Goal: Task Accomplishment & Management: Use online tool/utility

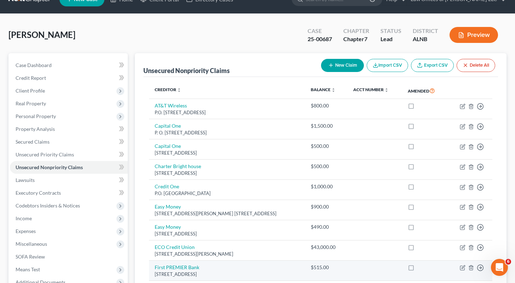
scroll to position [16, 0]
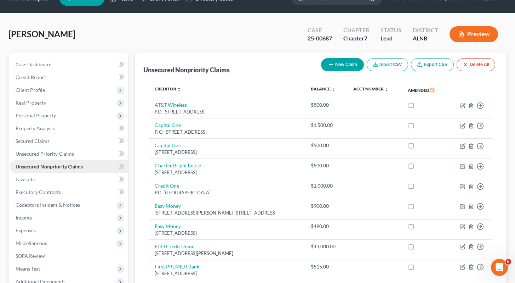
click at [58, 164] on span "Unsecured Nonpriority Claims" at bounding box center [49, 166] width 67 height 6
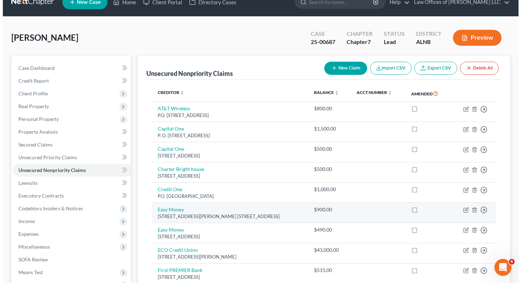
scroll to position [0, 0]
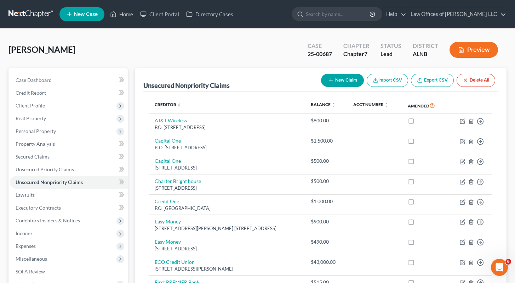
click at [349, 80] on button "New Claim" at bounding box center [342, 80] width 43 height 13
select select "0"
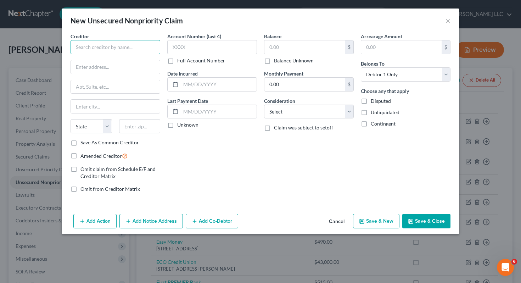
click at [138, 46] on input "text" at bounding box center [115, 47] width 90 height 14
click at [86, 44] on input "U.S> Department Education" at bounding box center [115, 47] width 90 height 14
type input "U.S. Department Education"
click at [308, 47] on input "text" at bounding box center [304, 46] width 80 height 13
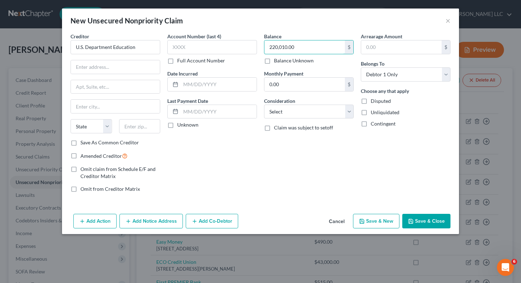
type input "220,010.00"
click at [359, 166] on div "Arrearage Amount $ Belongs To * Select Debtor 1 Only Debtor 2 Only Debtor 1 And…" at bounding box center [405, 115] width 97 height 165
click at [98, 67] on input "text" at bounding box center [115, 66] width 89 height 13
click at [92, 68] on input "text" at bounding box center [115, 66] width 89 height 13
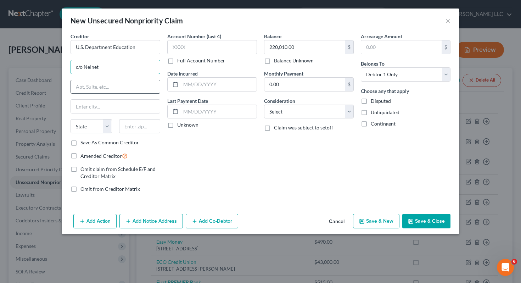
type input "c/o NeInet"
click at [98, 89] on input "text" at bounding box center [115, 86] width 89 height 13
type input "121 South 13th Street"
click at [107, 128] on select "State AL AK AR AZ CA CO CT DE DC FL GA GU HI ID IL IN IA KS KY LA ME MD MA MI M…" at bounding box center [90, 126] width 41 height 14
select select "30"
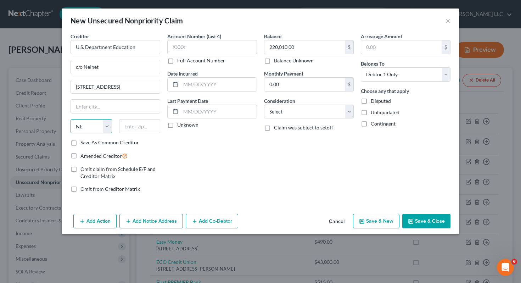
click at [70, 119] on select "State AL AK AR AZ CA CO CT DE DC FL GA GU HI ID IL IN IA KS KY LA ME MD MA MI M…" at bounding box center [90, 126] width 41 height 14
click at [143, 126] on input "text" at bounding box center [139, 126] width 41 height 14
type input "68508"
click at [80, 141] on label "Save As Common Creditor" at bounding box center [109, 142] width 58 height 7
click at [83, 141] on input "Save As Common Creditor" at bounding box center [85, 141] width 5 height 5
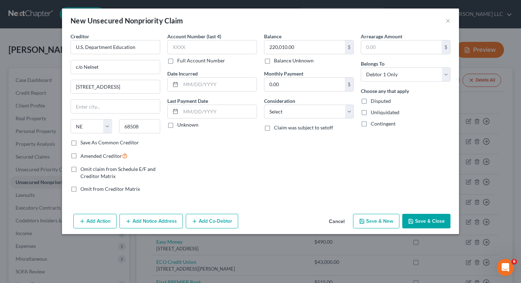
checkbox input "true"
type input "Lincoln"
click at [370, 102] on label "Disputed" at bounding box center [380, 100] width 20 height 7
click at [373, 102] on input "Disputed" at bounding box center [375, 99] width 5 height 5
checkbox input "true"
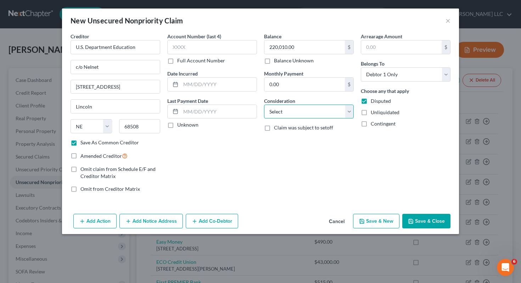
click at [349, 112] on select "Select Cable / Satellite Services Collection Agency Credit Card Debt Debt Couns…" at bounding box center [309, 111] width 90 height 14
select select "17"
click at [264, 104] on select "Select Cable / Satellite Services Collection Agency Credit Card Debt Debt Couns…" at bounding box center [309, 111] width 90 height 14
click at [101, 221] on button "Add Action" at bounding box center [94, 221] width 43 height 15
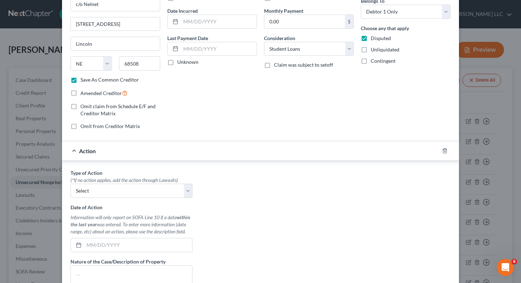
scroll to position [85, 0]
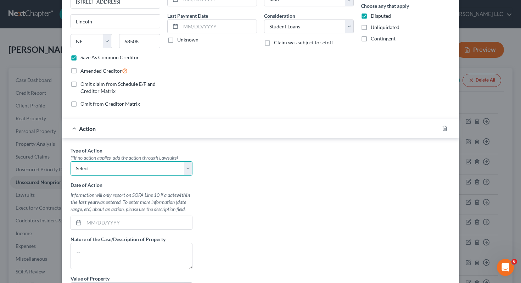
click at [187, 169] on select "Select Repossession Garnishment Foreclosure Personal Injury Attached, Seized, O…" at bounding box center [131, 168] width 122 height 14
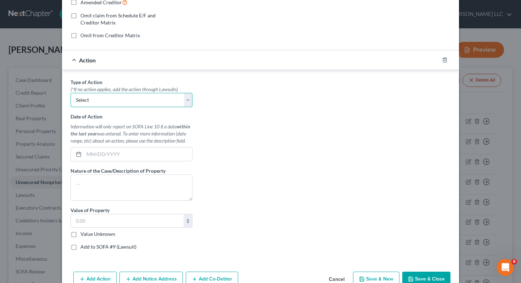
scroll to position [171, 0]
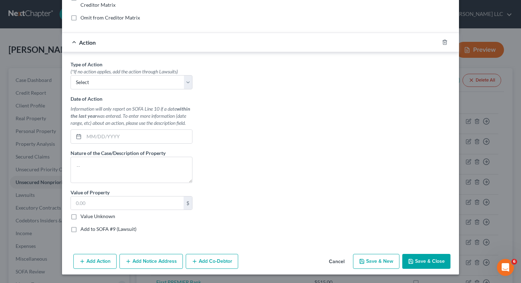
click at [70, 41] on div "Action" at bounding box center [250, 42] width 377 height 19
click at [186, 84] on select "Select Repossession Garnishment Foreclosure Personal Injury Attached, Seized, O…" at bounding box center [131, 82] width 122 height 14
click at [70, 75] on select "Select Repossession Garnishment Foreclosure Personal Injury Attached, Seized, O…" at bounding box center [131, 82] width 122 height 14
click at [443, 42] on icon "button" at bounding box center [444, 42] width 3 height 5
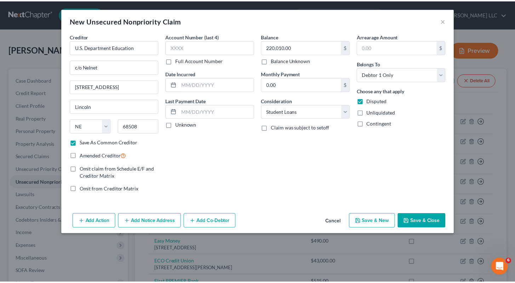
scroll to position [0, 0]
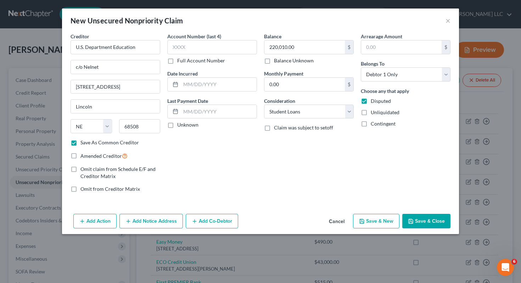
click at [445, 220] on button "Save & Close" at bounding box center [426, 221] width 48 height 15
checkbox input "false"
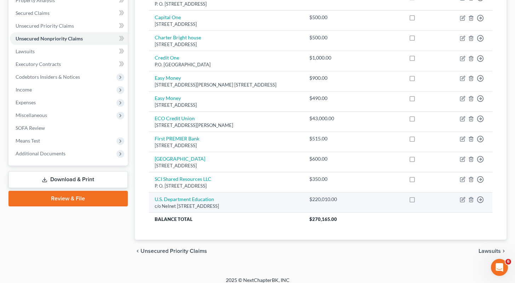
scroll to position [147, 0]
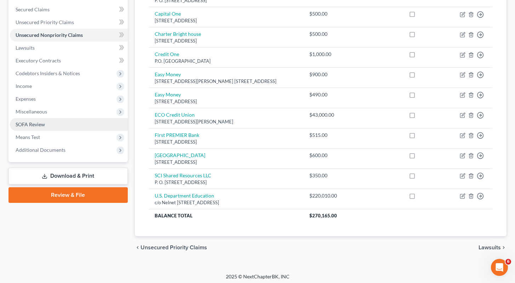
click at [38, 122] on span "SOFA Review" at bounding box center [30, 124] width 29 height 6
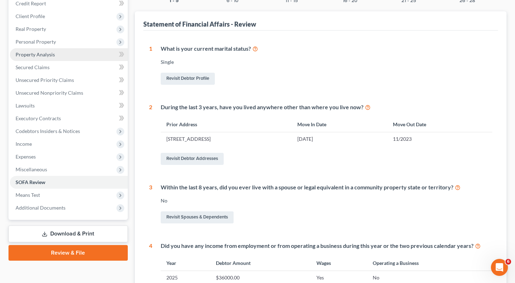
scroll to position [104, 0]
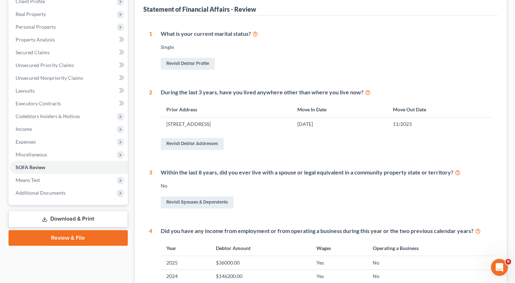
click at [78, 240] on link "Review & File" at bounding box center [68, 238] width 119 height 16
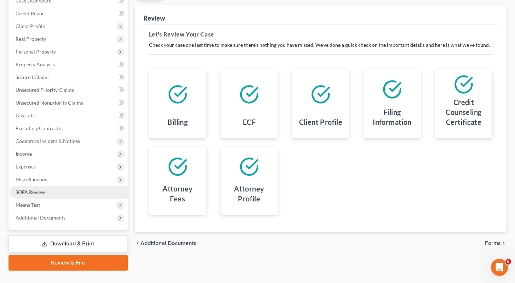
scroll to position [93, 0]
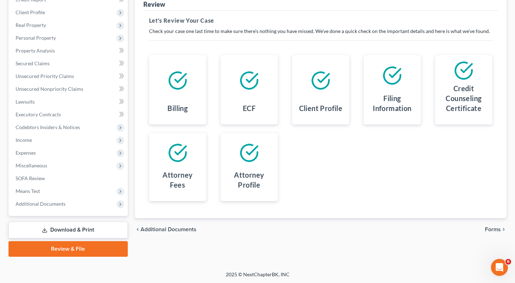
click at [47, 228] on icon at bounding box center [45, 230] width 6 height 6
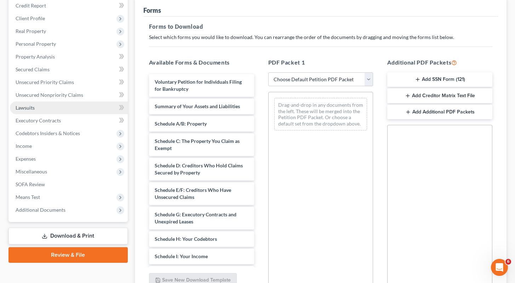
scroll to position [87, 0]
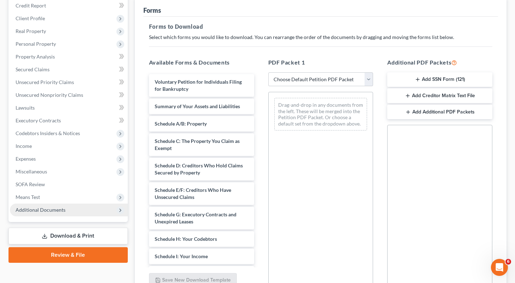
click at [118, 209] on icon at bounding box center [121, 210] width 6 height 6
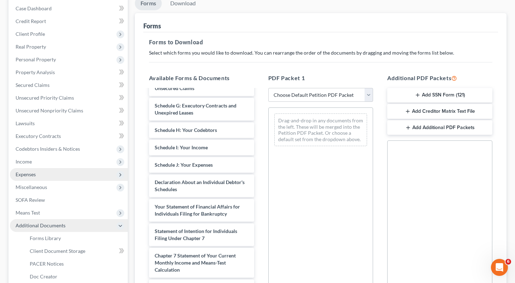
scroll to position [69, 0]
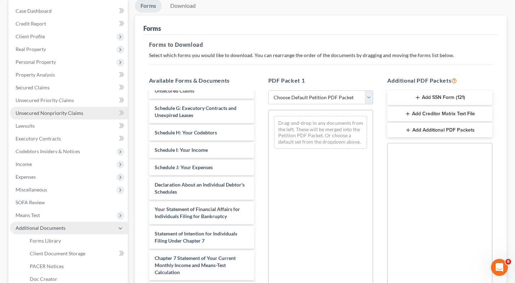
click at [51, 111] on span "Unsecured Nonpriority Claims" at bounding box center [50, 113] width 68 height 6
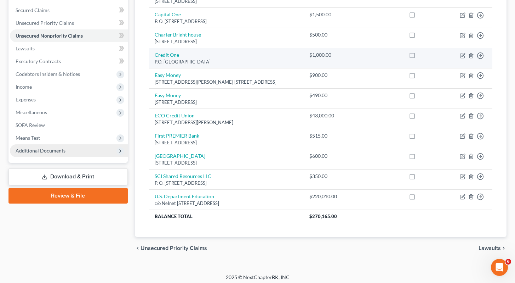
scroll to position [149, 0]
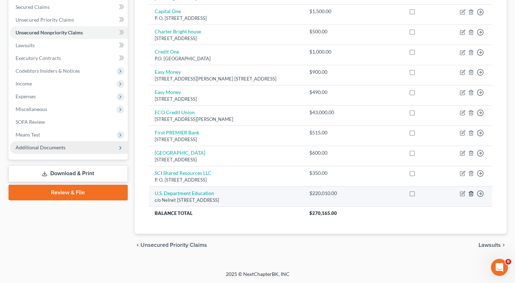
click at [472, 193] on icon "button" at bounding box center [472, 194] width 6 height 6
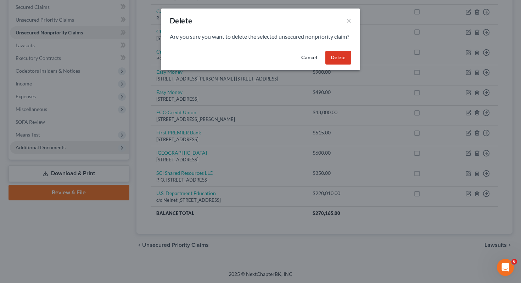
click at [342, 63] on button "Delete" at bounding box center [338, 58] width 26 height 14
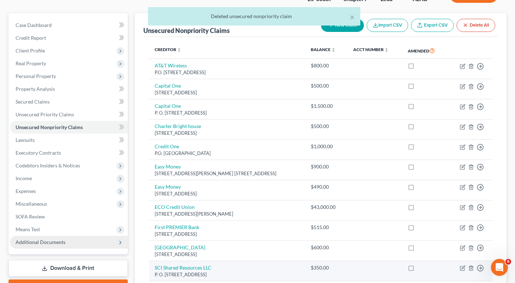
scroll to position [0, 0]
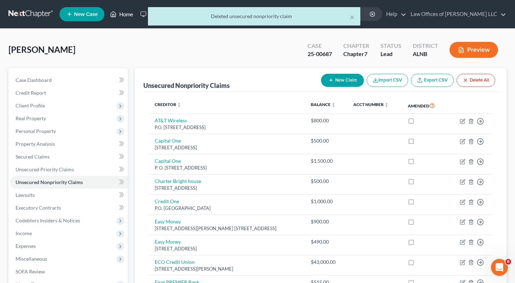
click at [125, 15] on link "Home" at bounding box center [122, 14] width 30 height 13
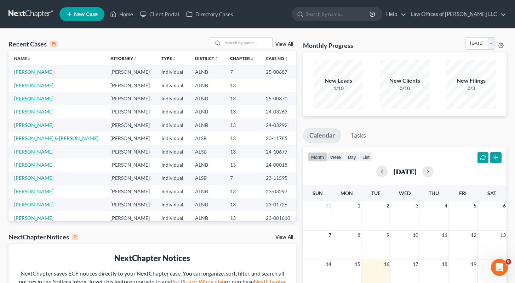
click at [30, 99] on link "[PERSON_NAME]" at bounding box center [33, 98] width 39 height 6
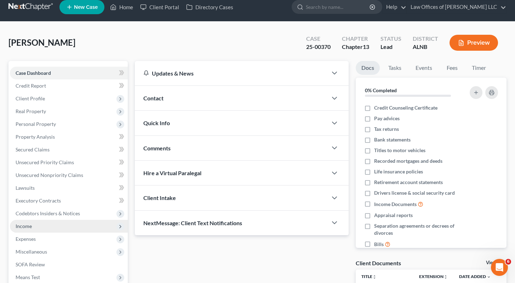
scroll to position [83, 0]
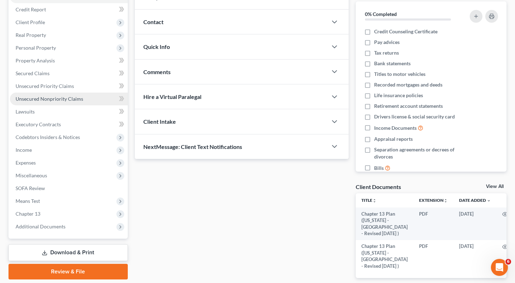
click at [61, 97] on span "Unsecured Nonpriority Claims" at bounding box center [50, 99] width 68 height 6
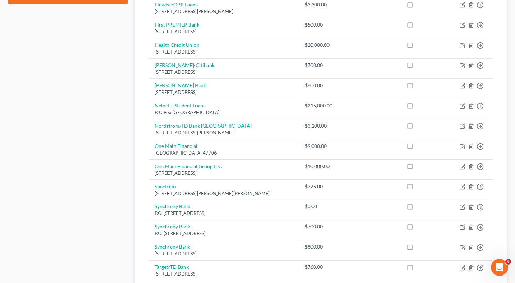
scroll to position [359, 0]
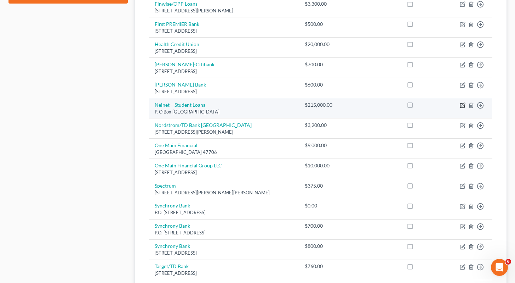
click at [462, 104] on icon "button" at bounding box center [463, 105] width 6 height 6
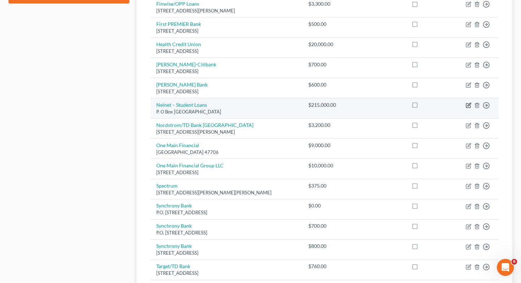
select select "30"
select select "17"
select select "0"
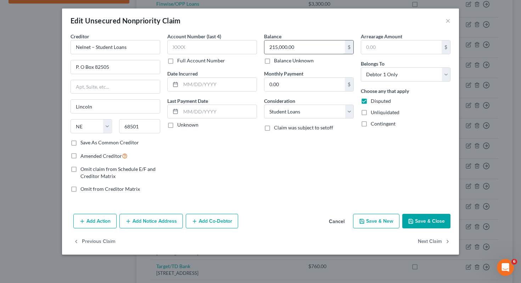
click at [277, 48] on input "215,000.00" at bounding box center [304, 46] width 80 height 13
click at [277, 47] on input "215,000.00" at bounding box center [304, 46] width 80 height 13
click at [300, 49] on input "215,000.00" at bounding box center [304, 46] width 80 height 13
type input "220,010.00"
click at [312, 87] on input "0.00" at bounding box center [304, 84] width 80 height 13
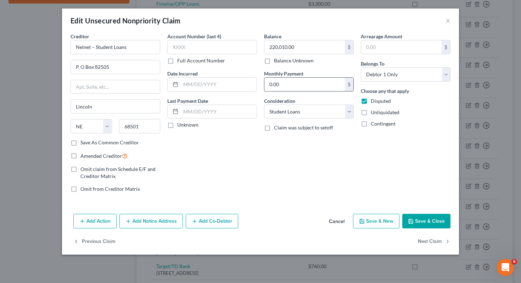
click at [312, 87] on input "0.00" at bounding box center [304, 84] width 80 height 13
click at [80, 142] on label "Save As Common Creditor" at bounding box center [109, 142] width 58 height 7
click at [83, 142] on input "Save As Common Creditor" at bounding box center [85, 141] width 5 height 5
click at [426, 218] on button "Save & Close" at bounding box center [426, 221] width 48 height 15
checkbox input "false"
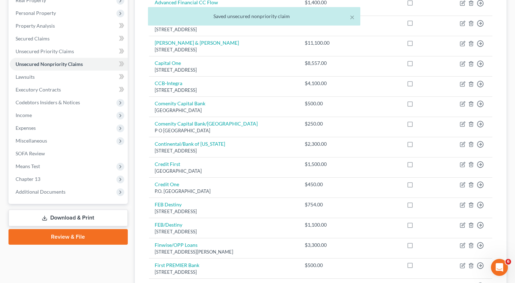
scroll to position [111, 0]
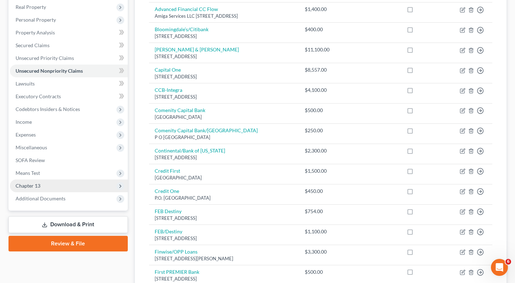
click at [32, 187] on span "Chapter 13" at bounding box center [28, 185] width 25 height 6
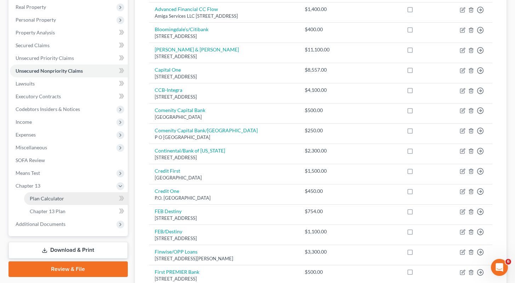
click at [39, 199] on span "Plan Calculator" at bounding box center [47, 198] width 34 height 6
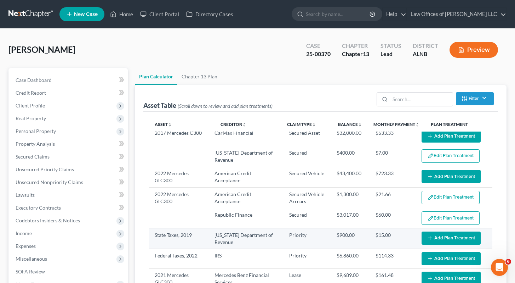
select select "59"
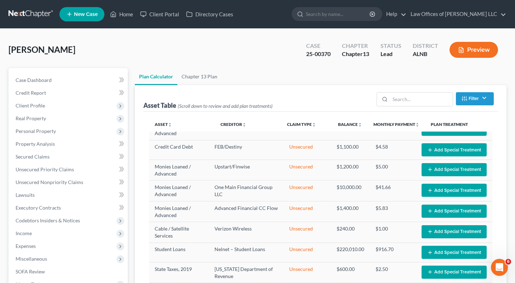
scroll to position [679, 0]
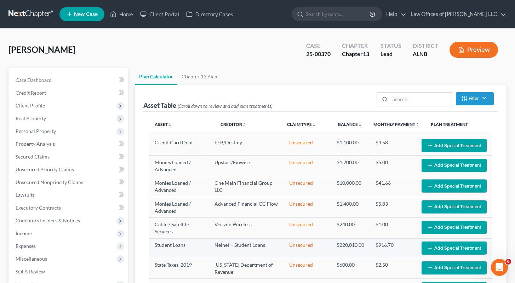
click at [452, 244] on button "Add Special Treatment" at bounding box center [454, 247] width 65 height 13
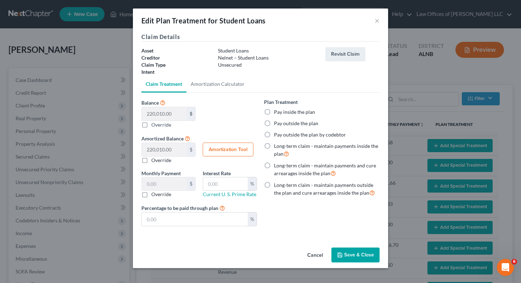
click at [274, 121] on label "Pay outside the plan" at bounding box center [296, 123] width 44 height 7
click at [277, 121] on input "Pay outside the plan" at bounding box center [279, 122] width 5 height 5
radio input "true"
click at [359, 255] on button "Save & Close" at bounding box center [355, 254] width 48 height 15
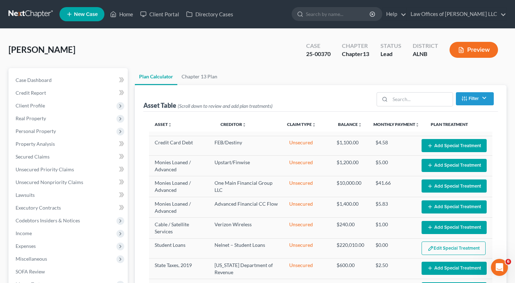
select select "59"
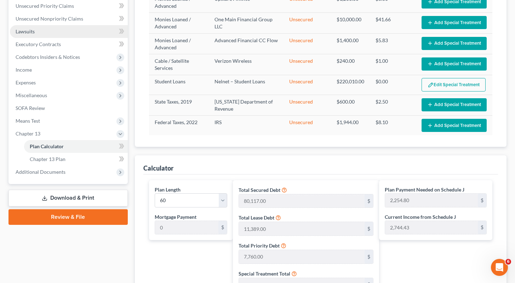
scroll to position [240, 0]
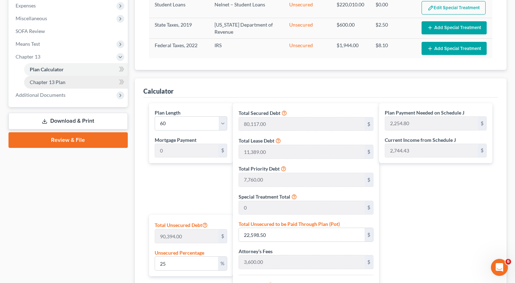
click at [55, 83] on span "Chapter 13 Plan" at bounding box center [48, 82] width 36 height 6
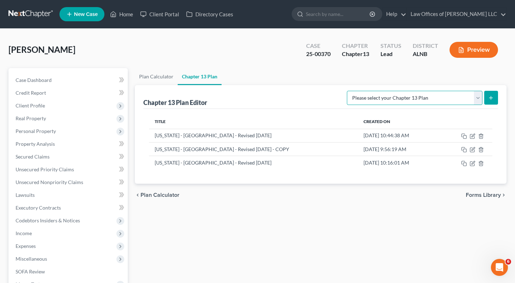
click at [479, 96] on select "Please select your Chapter 13 Plan Alabama - Northern District - Revised 1/1/19…" at bounding box center [415, 98] width 136 height 14
select select "0"
click at [366, 91] on select "Please select your Chapter 13 Plan Alabama - Northern District - Revised 1/1/19…" at bounding box center [415, 98] width 136 height 14
click at [492, 99] on icon "submit" at bounding box center [491, 98] width 6 height 6
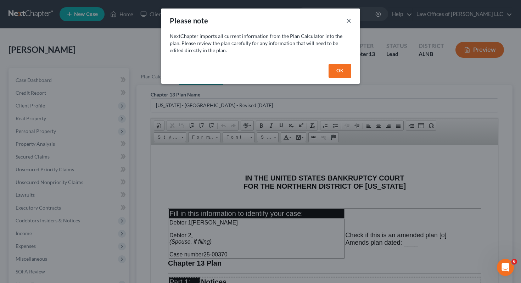
click at [350, 19] on button "×" at bounding box center [348, 20] width 5 height 9
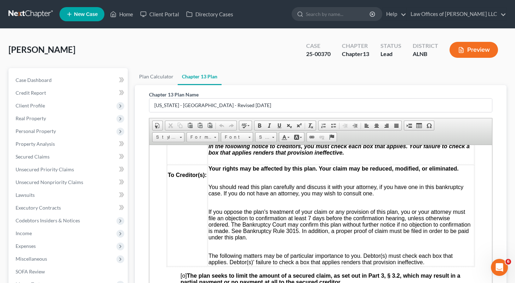
scroll to position [180, 0]
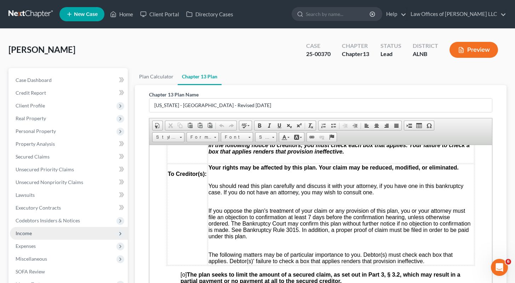
click at [30, 235] on span "Income" at bounding box center [24, 233] width 16 height 6
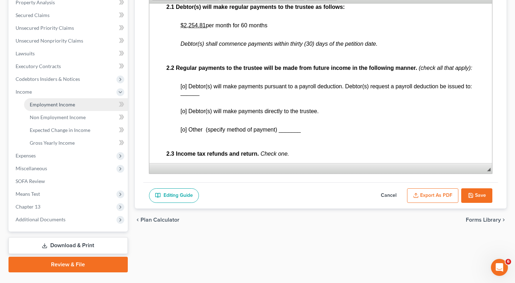
scroll to position [157, 0]
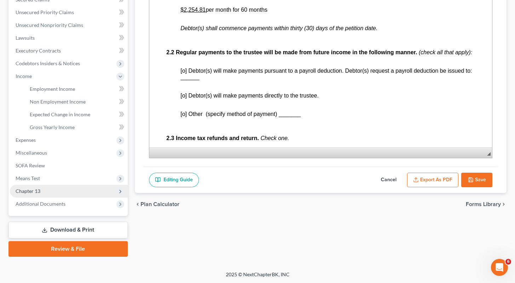
click at [56, 192] on span "Chapter 13" at bounding box center [69, 191] width 118 height 13
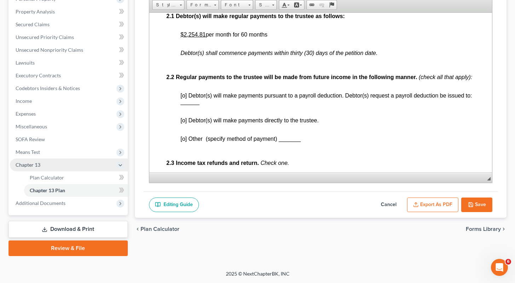
scroll to position [131, 0]
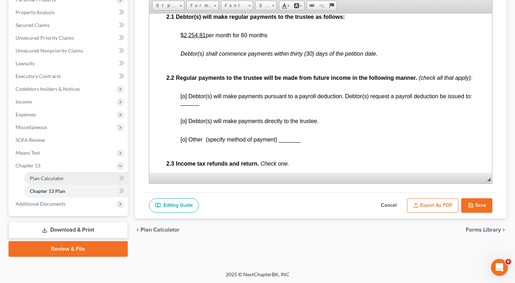
click at [62, 175] on span "Plan Calculator" at bounding box center [47, 178] width 34 height 6
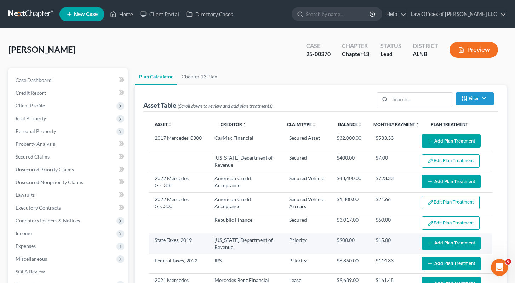
select select "59"
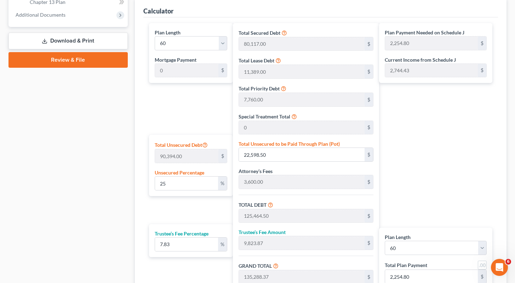
scroll to position [322, 0]
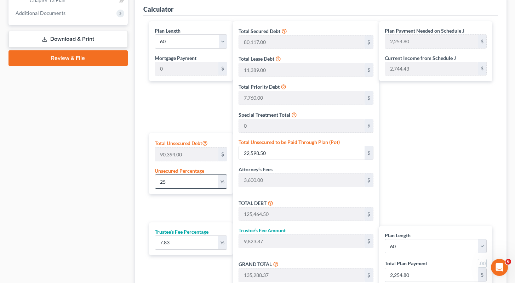
click at [169, 180] on input "25" at bounding box center [186, 181] width 63 height 13
type input "2"
type input "1,807.88"
type input "104,673.88"
type input "8,195.96"
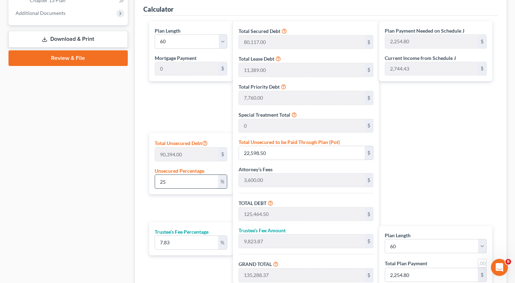
type input "112,869.84"
type input "1,881.16"
type input "102,866.00"
type input "8,054.40"
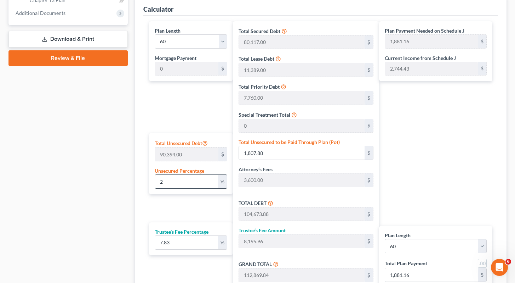
type input "110,920.40"
type input "1,848.67"
type input "3"
type input "2,711.82"
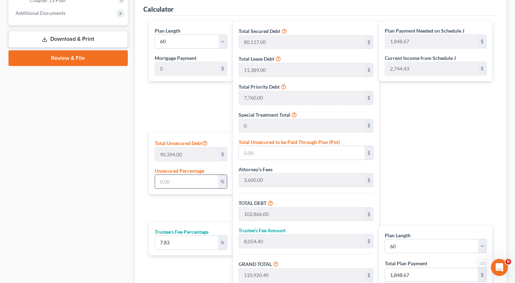
type input "105,577.82"
type input "8,266.74"
type input "113,844.56"
type input "1,897.40"
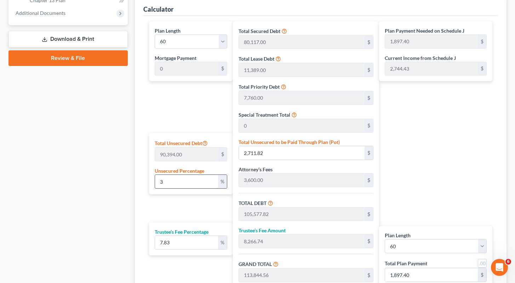
type input "35"
type input "31,637.90"
type input "134,503.90"
type input "10,531.65"
type input "145,035.55"
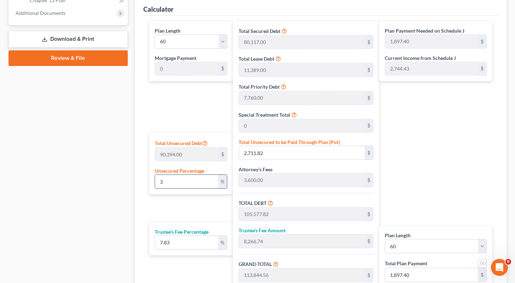
type input "2,417.25"
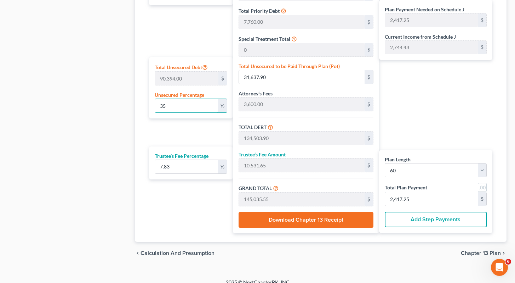
scroll to position [406, 0]
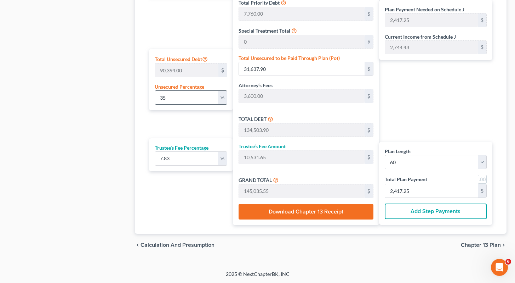
click at [179, 95] on input "35" at bounding box center [186, 97] width 63 height 13
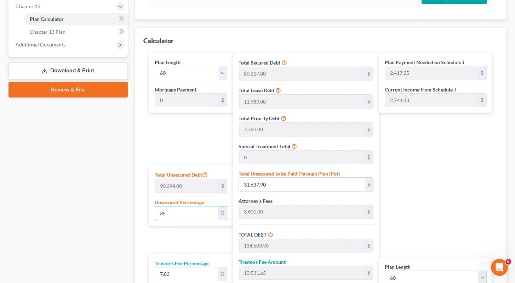
scroll to position [297, 0]
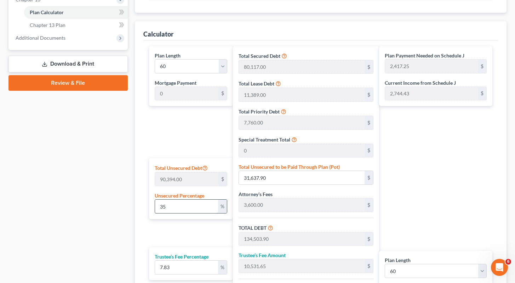
type input "35"
click at [222, 207] on div "%" at bounding box center [222, 205] width 9 height 13
click at [204, 204] on input "35" at bounding box center [186, 205] width 63 height 13
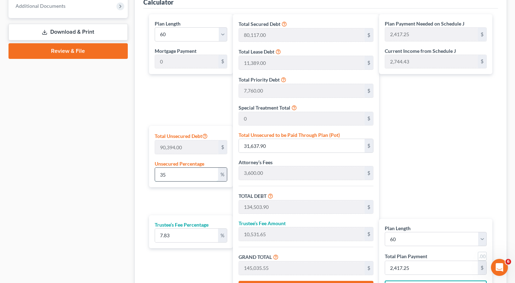
scroll to position [406, 0]
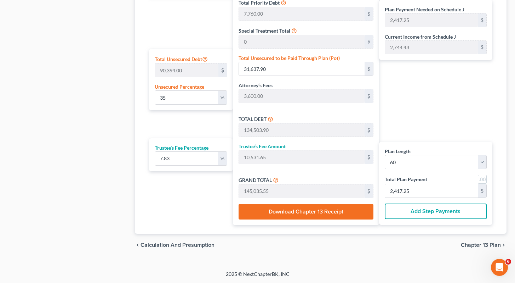
click at [498, 242] on span "Chapter 13 Plan" at bounding box center [481, 245] width 40 height 6
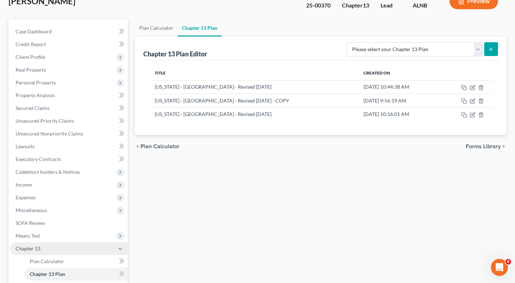
scroll to position [131, 0]
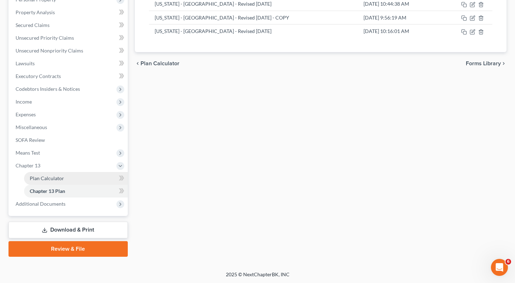
click at [65, 177] on link "Plan Calculator" at bounding box center [76, 178] width 104 height 13
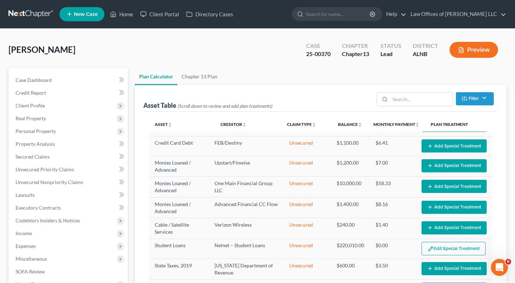
scroll to position [679, 0]
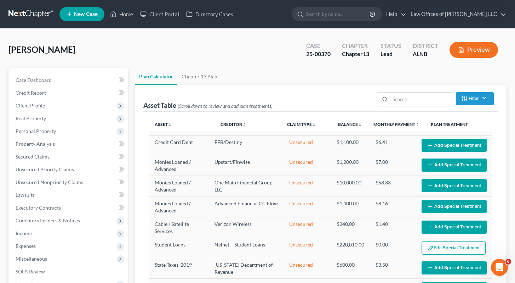
select select "59"
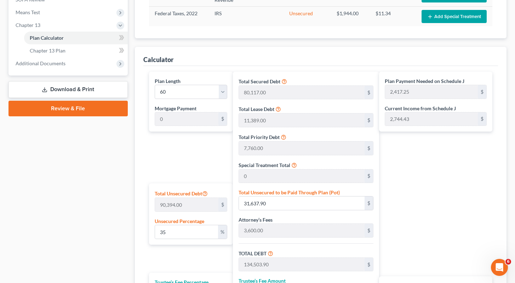
scroll to position [375, 0]
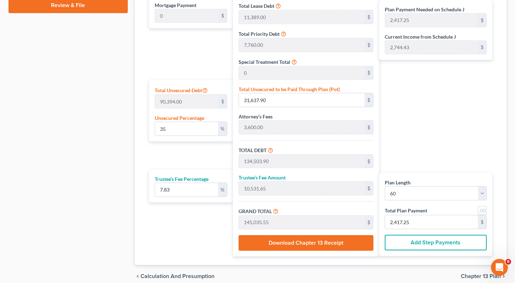
click at [345, 243] on button "Download Chapter 13 Receipt" at bounding box center [306, 243] width 135 height 16
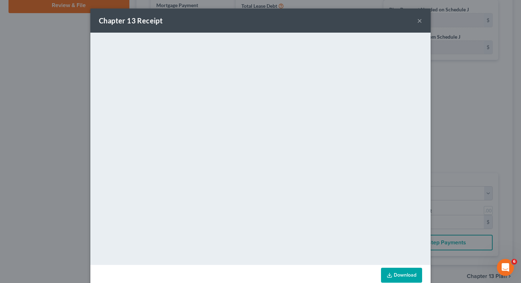
click at [419, 23] on div "Chapter 13 Receipt ×" at bounding box center [260, 21] width 340 height 24
click at [418, 22] on button "×" at bounding box center [419, 20] width 5 height 9
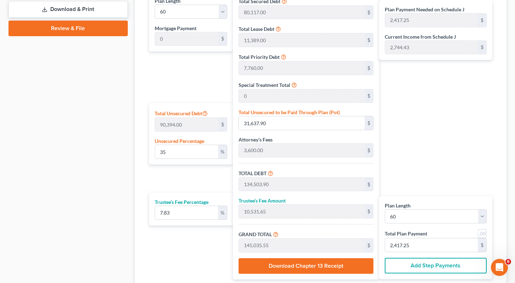
click at [70, 30] on link "Review & File" at bounding box center [68, 29] width 119 height 16
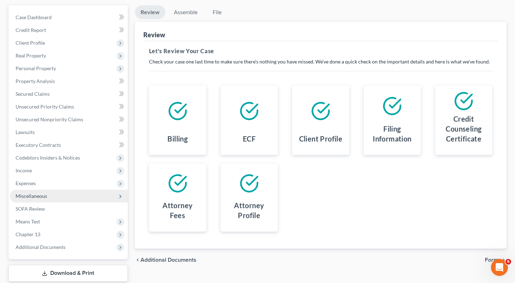
scroll to position [106, 0]
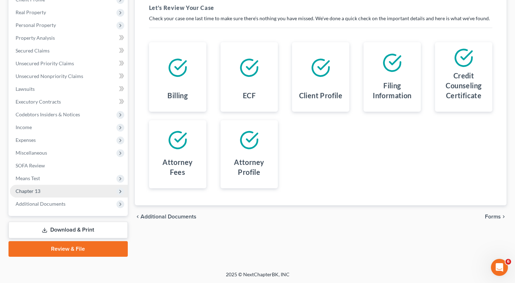
click at [29, 191] on span "Chapter 13" at bounding box center [28, 191] width 25 height 6
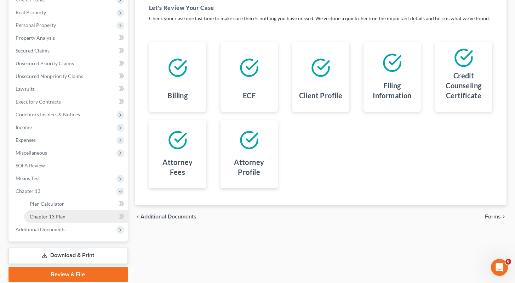
click at [55, 216] on span "Chapter 13 Plan" at bounding box center [48, 216] width 36 height 6
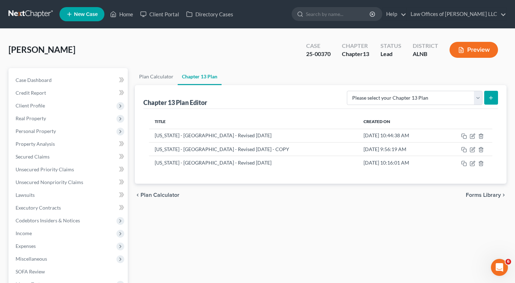
click at [493, 96] on icon "submit" at bounding box center [491, 98] width 6 height 6
click at [496, 97] on button "submit" at bounding box center [492, 98] width 14 height 14
click at [493, 98] on icon "submit" at bounding box center [491, 98] width 6 height 6
click at [479, 98] on select "Please select your Chapter 13 Plan Alabama - Northern District - Revised 1/1/19…" at bounding box center [415, 98] width 136 height 14
select select "0"
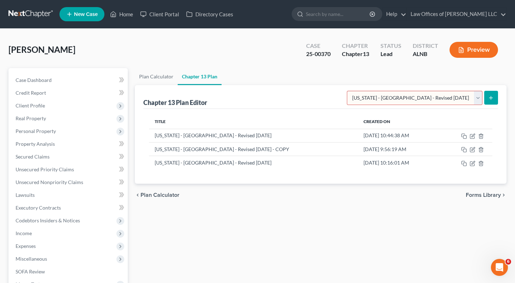
click at [366, 91] on select "Please select your Chapter 13 Plan Alabama - Northern District - Revised 1/1/19…" at bounding box center [415, 98] width 136 height 14
click at [489, 100] on icon "submit" at bounding box center [491, 98] width 6 height 6
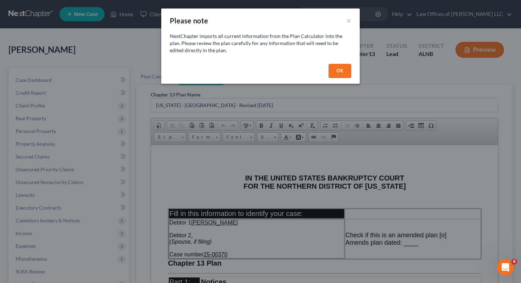
click at [347, 70] on button "OK" at bounding box center [339, 71] width 23 height 14
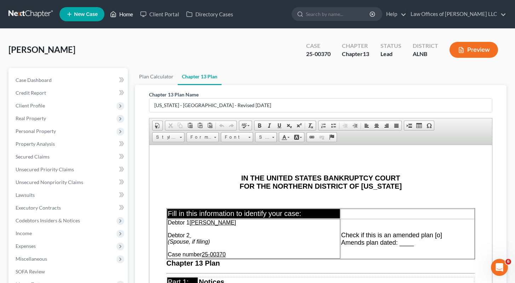
click at [123, 13] on link "Home" at bounding box center [122, 14] width 30 height 13
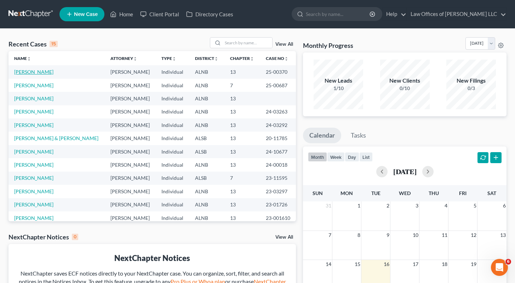
click at [32, 73] on link "[PERSON_NAME]" at bounding box center [33, 72] width 39 height 6
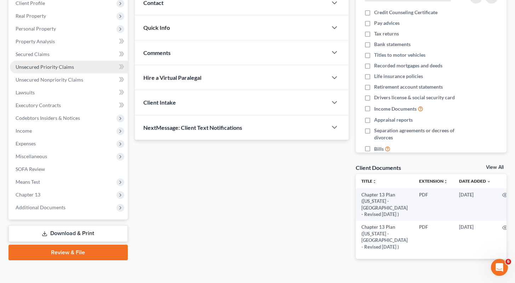
scroll to position [116, 0]
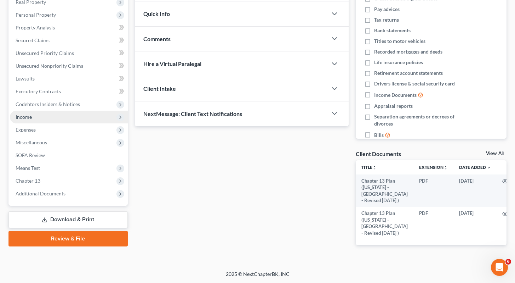
click at [46, 115] on span "Income" at bounding box center [69, 117] width 118 height 13
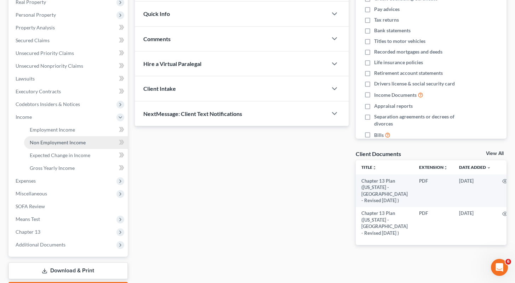
click at [51, 145] on link "Non Employment Income" at bounding box center [76, 142] width 104 height 13
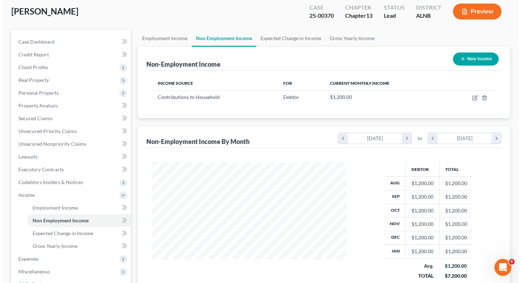
scroll to position [45, 0]
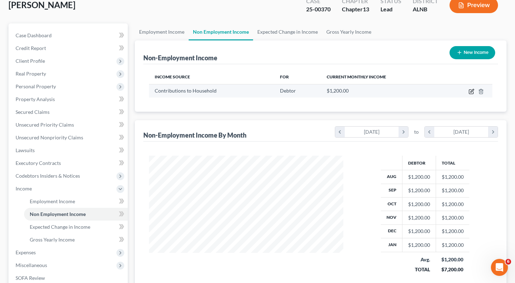
click at [473, 90] on icon "button" at bounding box center [472, 90] width 3 height 3
select select "8"
select select "0"
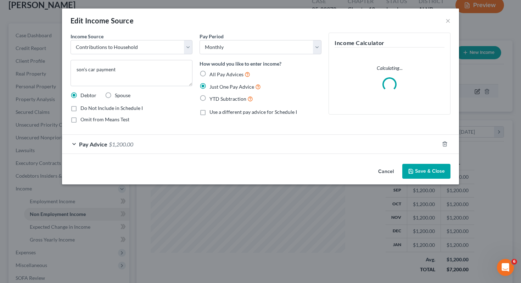
scroll to position [127, 211]
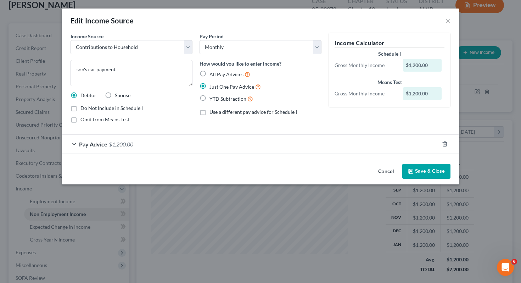
click at [117, 143] on span "$1,200.00" at bounding box center [121, 144] width 24 height 7
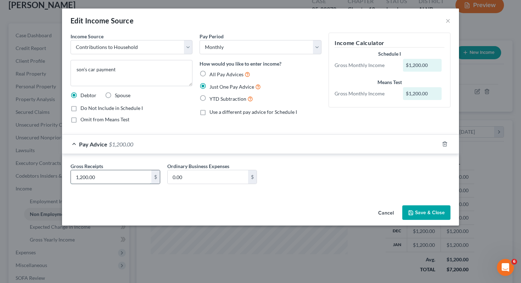
click at [115, 177] on input "1,200.00" at bounding box center [111, 176] width 80 height 13
click at [120, 178] on input "1,200.00" at bounding box center [111, 176] width 80 height 13
type input "1"
type input "1,510.00"
click at [125, 69] on textarea "son's car payment" at bounding box center [131, 73] width 122 height 26
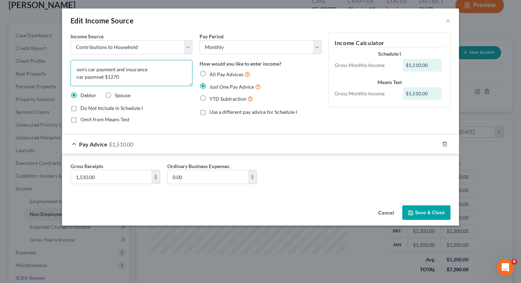
click at [98, 78] on textarea "son's car payment and insurance car paymnet $1270" at bounding box center [131, 73] width 122 height 26
click at [129, 79] on textarea "son's car payment and insurance car payment $1270" at bounding box center [131, 73] width 122 height 26
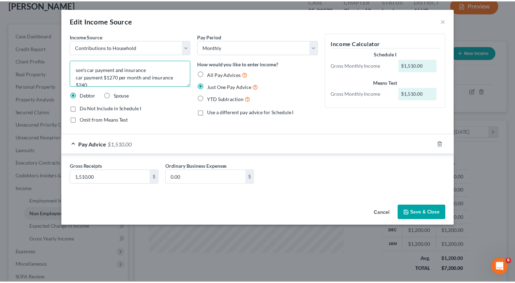
scroll to position [1, 0]
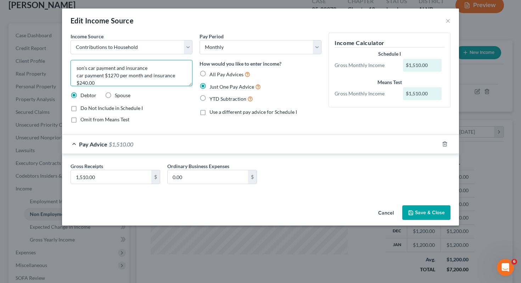
type textarea "son's car payment and insurance car payment $1270 per month and insurance $240.…"
click at [436, 212] on button "Save & Close" at bounding box center [426, 212] width 48 height 15
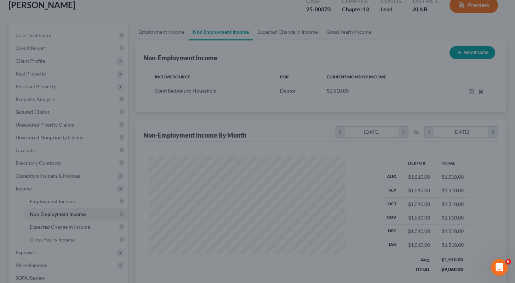
scroll to position [354062, 353980]
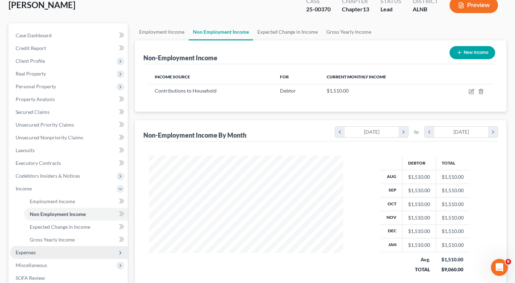
click at [37, 252] on span "Expenses" at bounding box center [69, 252] width 118 height 13
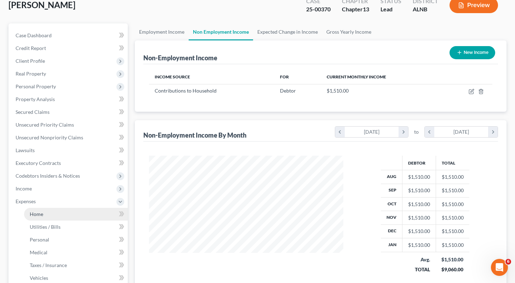
click at [48, 216] on link "Home" at bounding box center [76, 214] width 104 height 13
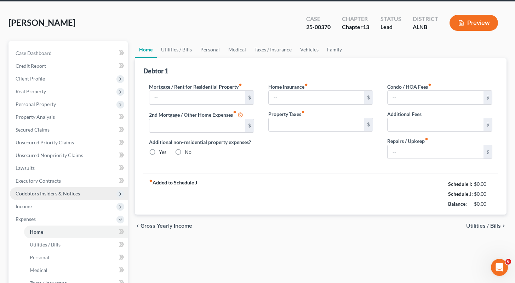
scroll to position [1, 0]
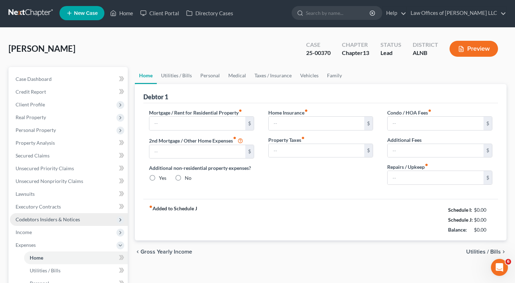
type input "1,895.00"
type input "0.00"
radio input "true"
type input "35.00"
type input "0.00"
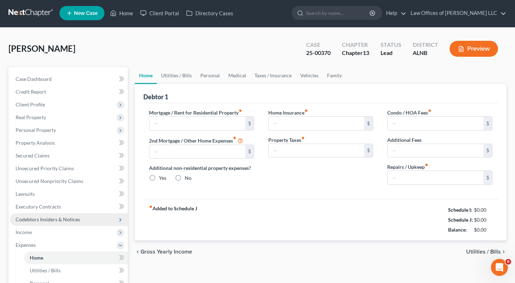
type input "0.00"
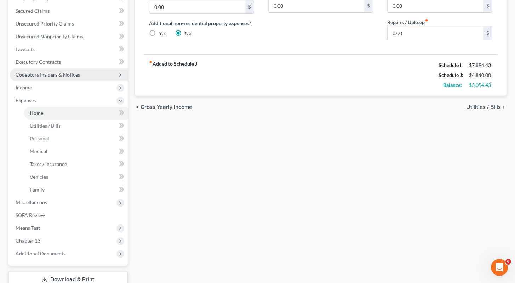
scroll to position [152, 0]
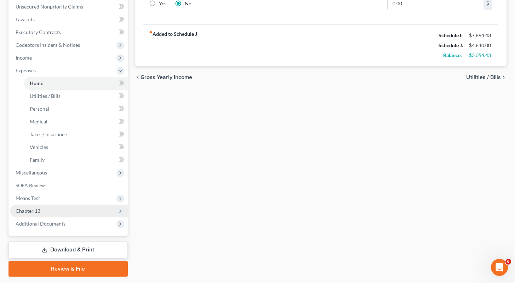
click at [64, 214] on span "Chapter 13" at bounding box center [69, 210] width 118 height 13
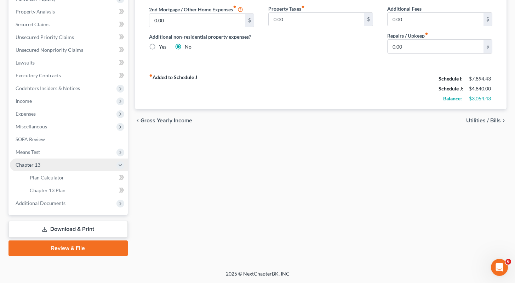
scroll to position [131, 0]
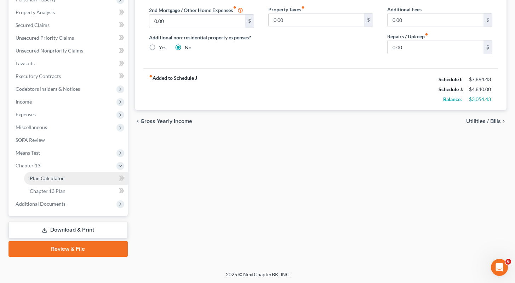
click at [56, 177] on span "Plan Calculator" at bounding box center [47, 178] width 34 height 6
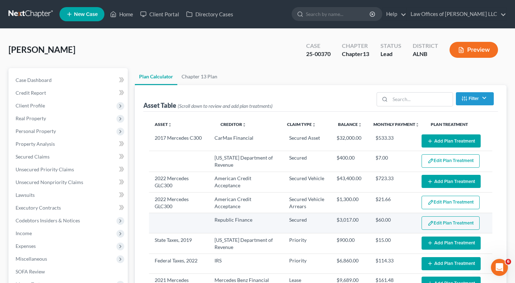
select select "59"
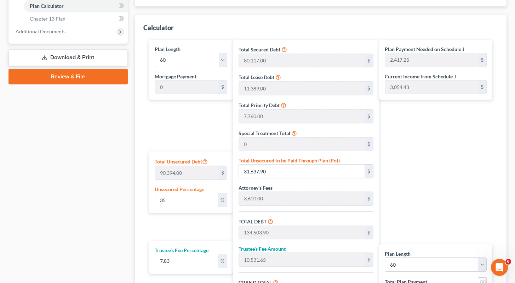
scroll to position [311, 0]
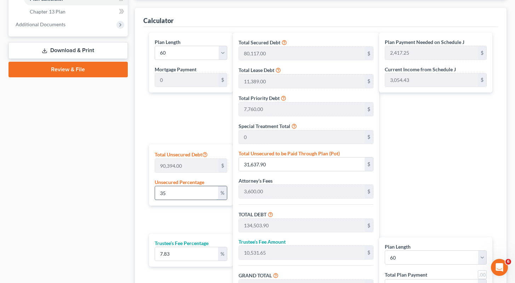
click at [172, 194] on input "35" at bounding box center [186, 192] width 63 height 13
type input "3"
type input "2,711.82"
type input "105,577.82"
type input "8,266.74"
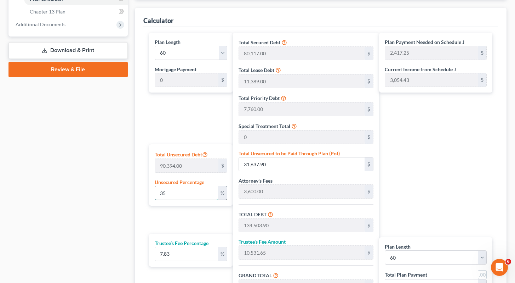
type input "113,844.56"
type input "1,897.40"
type input "102,866.00"
type input "8,054.40"
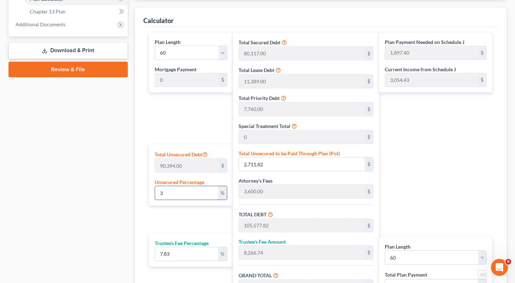
type input "110,920.40"
type input "1,848.67"
type input "4"
type input "3,615.76"
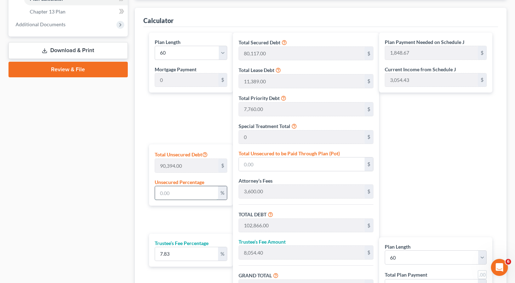
type input "106,481.76"
type input "8,337.52"
type input "114,819.28"
type input "1,913.65"
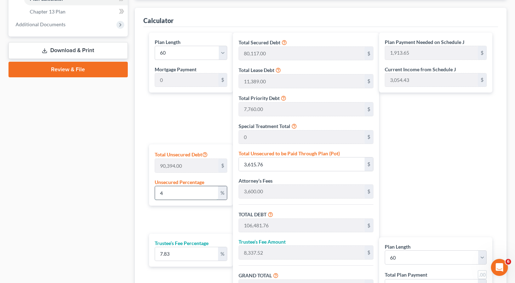
type input "45"
type input "40,677.30"
type input "143,543.30"
type input "11,239.44"
type input "154,782.74"
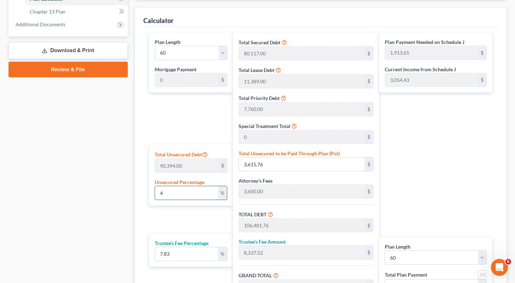
type input "2,579.71"
type input "45"
click at [185, 226] on div "Plan Length 1 2 3 4 5 6 7 8 9 10 11 12 13 14 15 16 17 18 19 20 21 22 23 24 25 2…" at bounding box center [190, 177] width 88 height 288
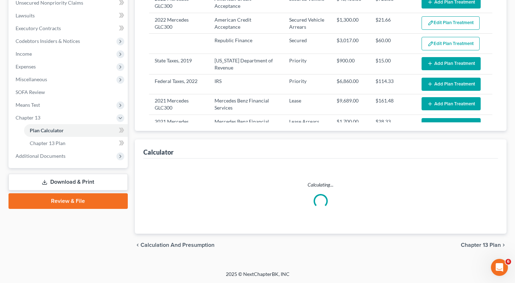
select select "59"
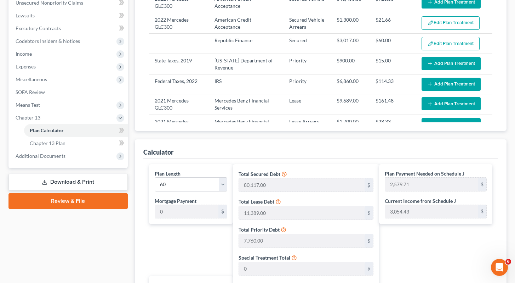
scroll to position [311, 0]
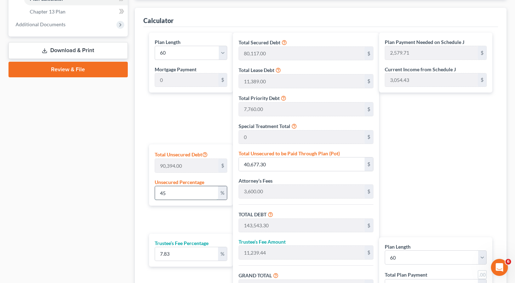
click at [169, 192] on input "45" at bounding box center [186, 192] width 63 height 13
type input "4"
type input "3,615.76"
type input "106,481.76"
type input "8,337.52"
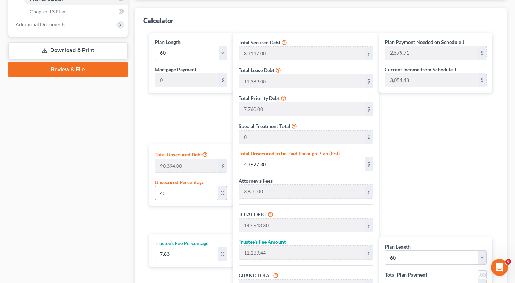
type input "114,819.28"
type input "1,913.65"
type input "102,866.00"
type input "8,054.40"
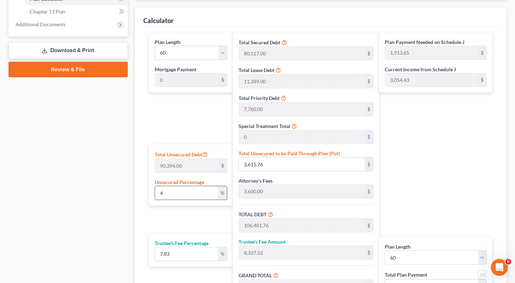
type input "110,920.40"
type input "1,848.67"
type input "5"
type input "4,519.70"
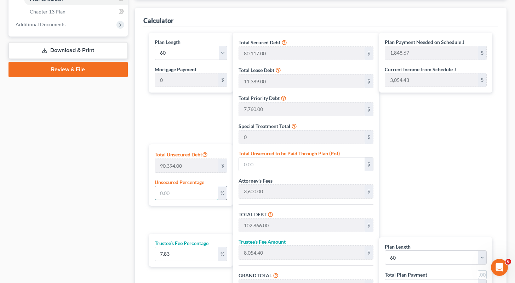
type input "107,385.70"
type input "8,408.30"
type input "115,794.00"
type input "1,929.90"
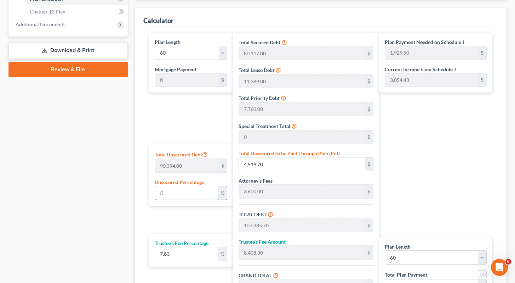
type input "50"
type input "45,197.00"
type input "148,063.00"
type input "11,593.33"
type input "159,656.33"
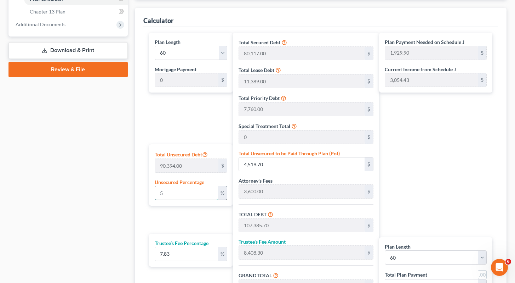
type input "2,660.93"
click at [184, 196] on input "50" at bounding box center [186, 192] width 63 height 13
click at [197, 119] on div "Plan Length 1 2 3 4 5 6 7 8 9 10 11 12 13 14 15 16 17 18 19 20 21 22 23 24 25 2…" at bounding box center [190, 177] width 88 height 288
click at [170, 192] on input "50" at bounding box center [186, 192] width 63 height 13
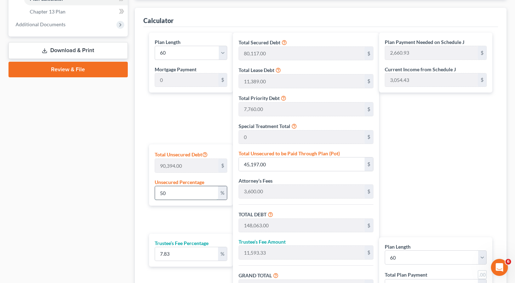
type input "5"
type input "4,519.70"
type input "107,385.70"
type input "8,408.30"
type input "115,794.00"
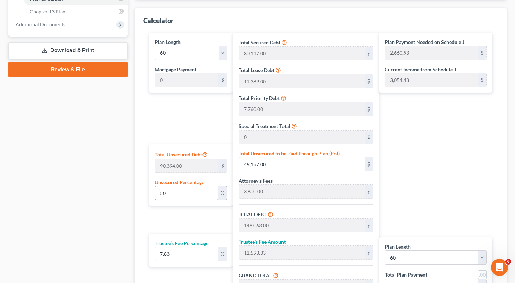
type input "1,929.90"
type input "102,866.00"
type input "8,054.40"
type input "110,920.40"
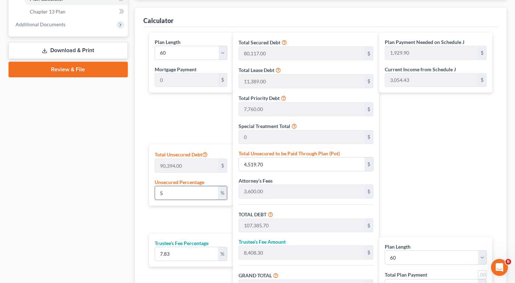
type input "1,848.67"
type input "7"
type input "6,327.58"
type input "109,193.58"
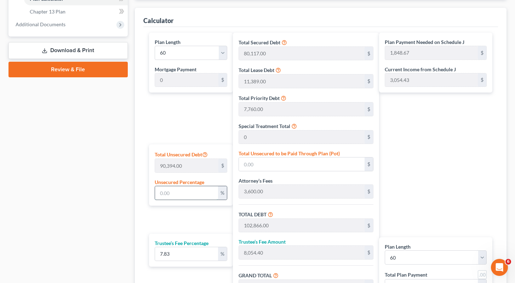
type input "8,549.85"
type input "117,743.43"
type input "1,962.39"
type input "75"
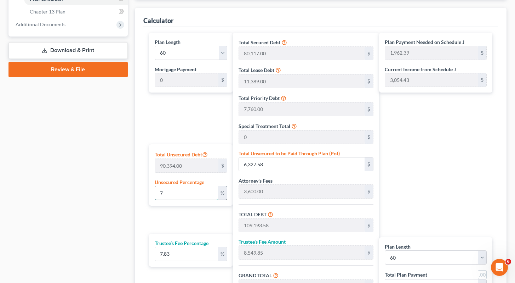
type input "67,795.50"
type input "170,661.50"
type input "13,362.79"
type input "184,024.29"
type input "3,067.07"
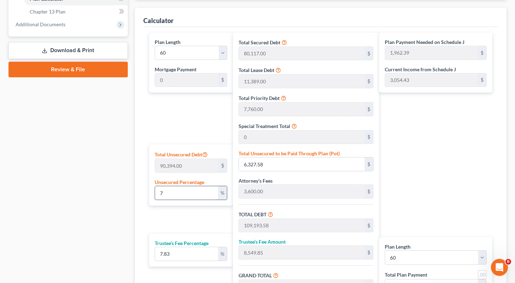
type input "3,067.07"
type input "75"
click at [183, 111] on div "Plan Length 1 2 3 4 5 6 7 8 9 10 11 12 13 14 15 16 17 18 19 20 21 22 23 24 25 2…" at bounding box center [190, 177] width 88 height 288
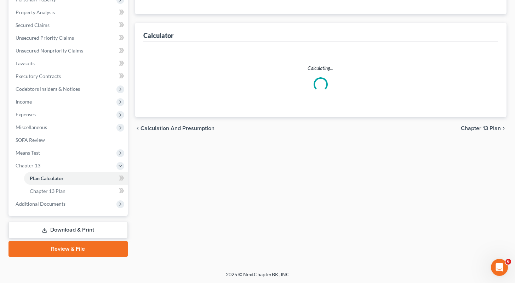
scroll to position [179, 0]
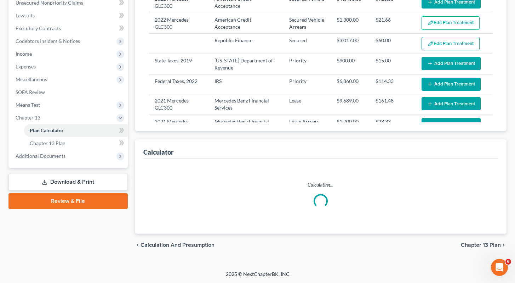
select select "59"
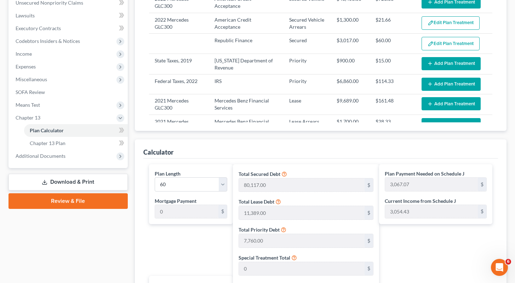
scroll to position [311, 0]
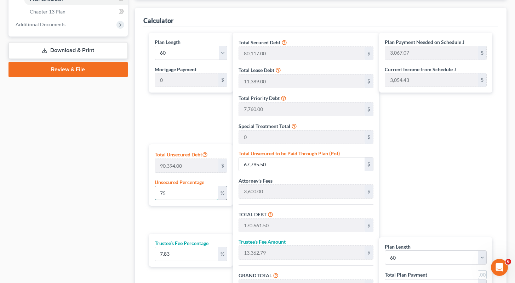
click at [178, 192] on input "75" at bounding box center [186, 192] width 63 height 13
type input "7"
type input "6,327.58"
type input "109,193.58"
type input "8,549.85"
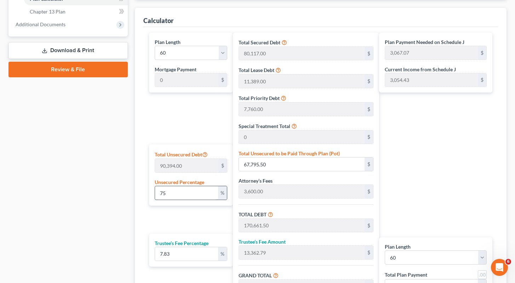
type input "117,743.43"
type input "1,962.39"
type input "102,866.00"
type input "8,054.40"
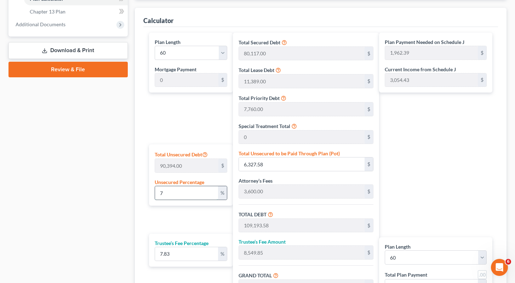
type input "110,920.40"
type input "1,848.67"
type input "5"
type input "4,519.70"
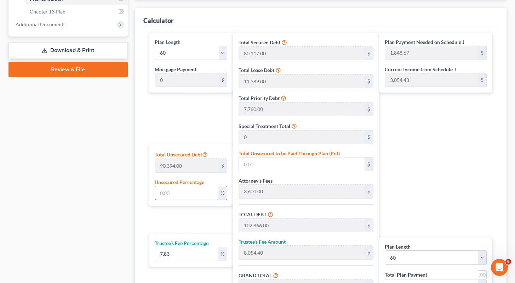
type input "107,385.70"
type input "8,408.30"
type input "115,794.00"
type input "1,929.90"
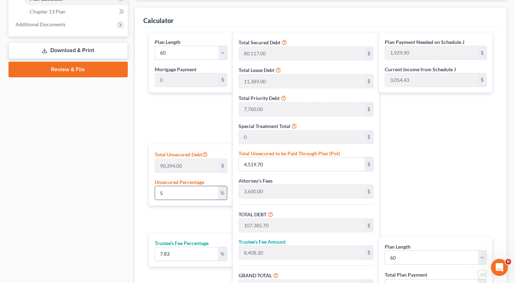
type input "55"
type input "49,716.70"
type input "152,582.70"
type input "11,947.22"
type input "164,529.92"
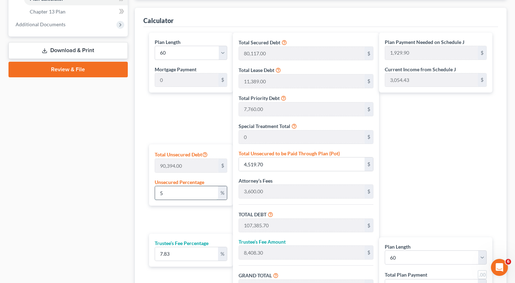
type input "2,742.16"
type input "55"
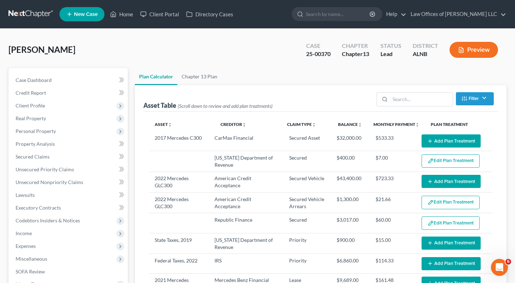
select select "59"
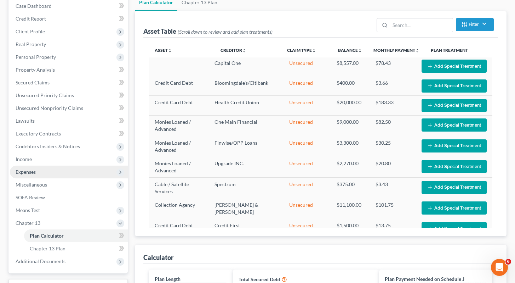
scroll to position [97, 0]
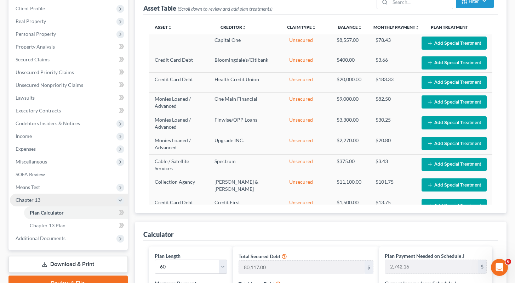
click at [34, 197] on span "Chapter 13" at bounding box center [28, 200] width 25 height 6
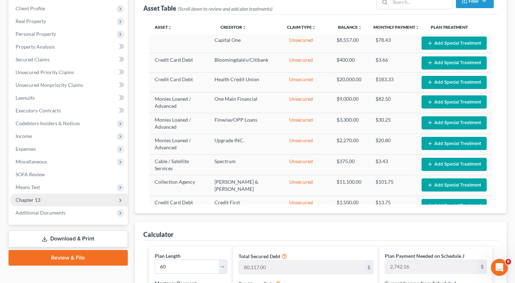
click at [91, 200] on span "Chapter 13" at bounding box center [69, 199] width 118 height 13
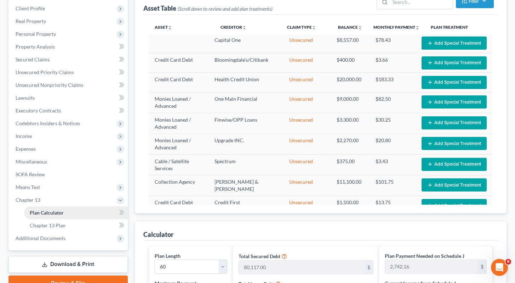
click at [76, 210] on link "Plan Calculator" at bounding box center [76, 212] width 104 height 13
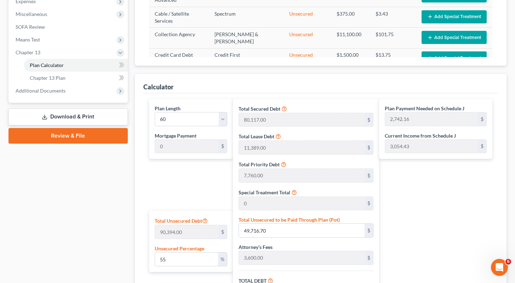
scroll to position [282, 0]
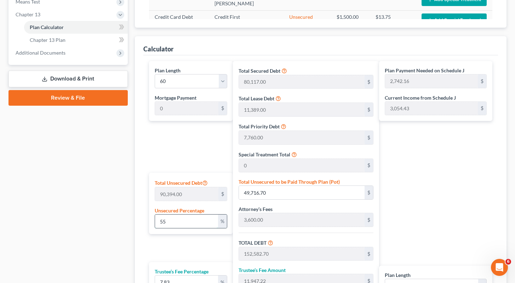
click at [176, 222] on input "55" at bounding box center [186, 220] width 63 height 13
type input "5"
type input "4,519.70"
type input "107,385.70"
type input "8,408.30"
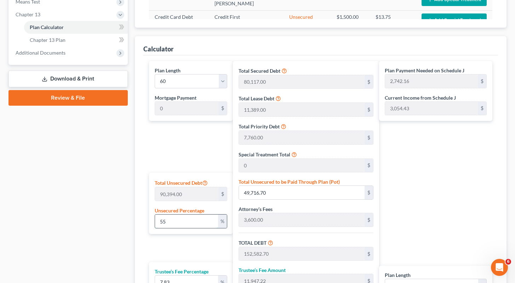
type input "115,794.00"
type input "1,929.90"
type input "102,866.00"
type input "8,054.40"
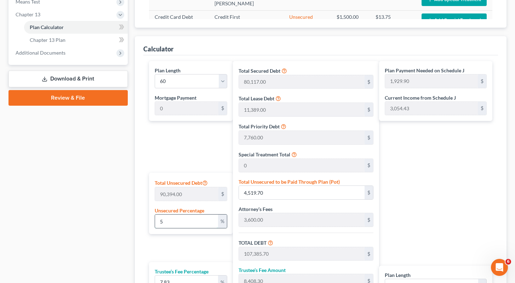
type input "110,920.40"
type input "1,848.67"
type input "6"
type input "5,423.64"
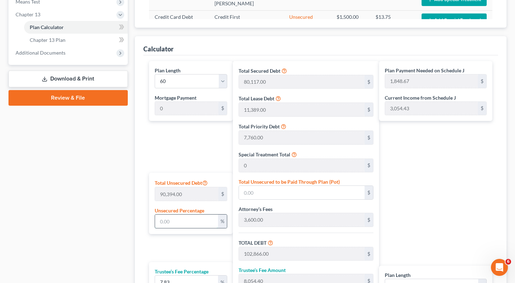
type input "108,289.64"
type input "8,479.07"
type input "116,768.71"
type input "1,946.14"
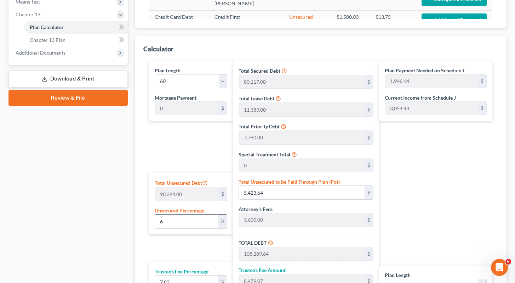
type input "60"
type input "54,236.40"
type input "157,102.40"
type input "12,301.11"
type input "169,403.51"
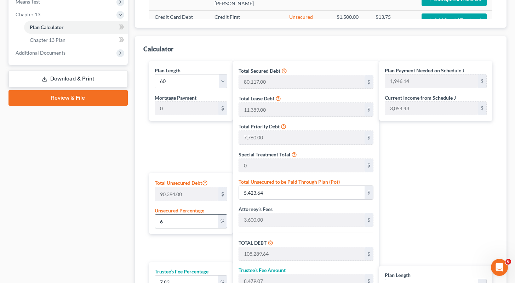
type input "2,823.39"
type input "60"
click at [76, 95] on link "Review & File" at bounding box center [68, 98] width 119 height 16
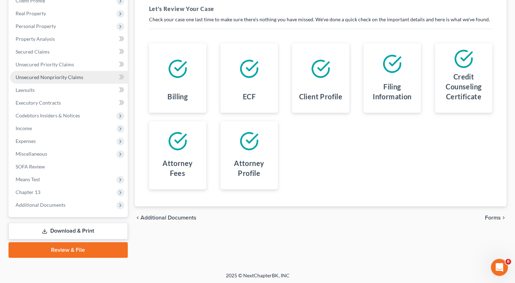
scroll to position [106, 0]
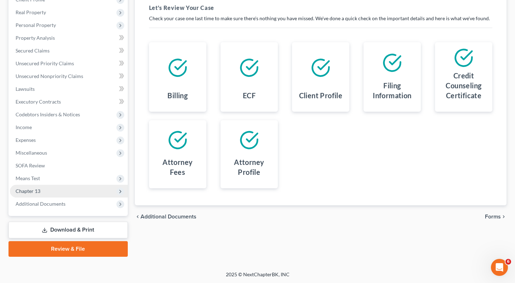
click at [30, 188] on span "Chapter 13" at bounding box center [28, 191] width 25 height 6
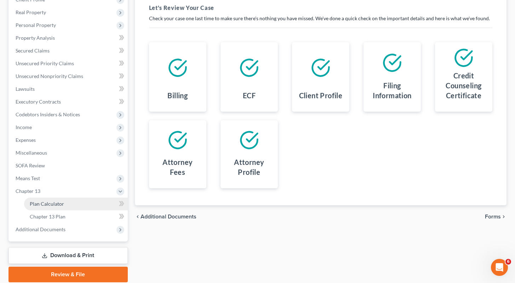
click at [62, 203] on span "Plan Calculator" at bounding box center [47, 203] width 34 height 6
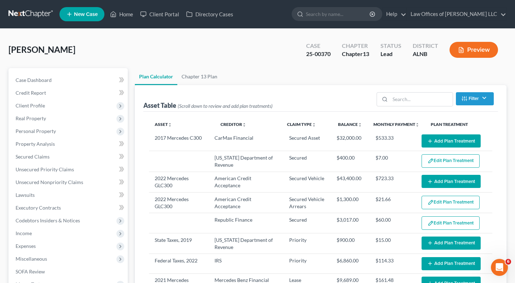
select select "59"
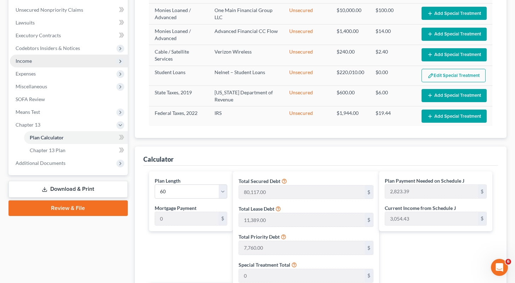
scroll to position [175, 0]
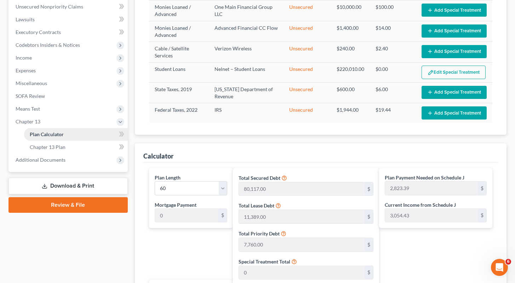
click at [67, 137] on link "Plan Calculator" at bounding box center [76, 134] width 104 height 13
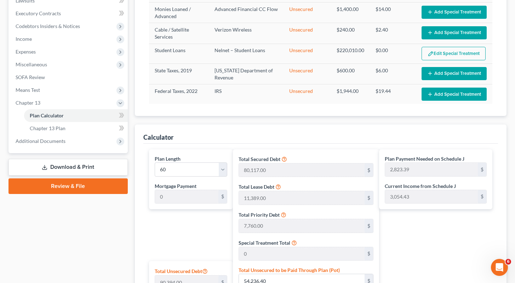
scroll to position [209, 0]
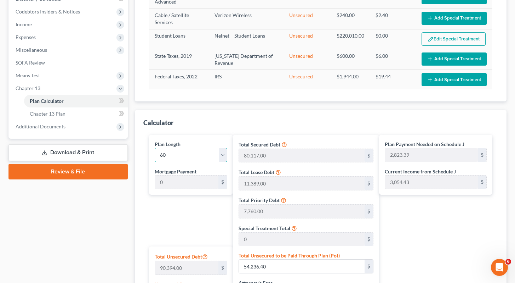
click at [170, 153] on select "1 2 3 4 5 6 7 8 9 10 11 12 13 14 15 16 17 18 19 20 21 22 23 24 25 26 27 28 29 3…" at bounding box center [191, 155] width 73 height 14
select select "64"
click at [155, 148] on select "1 2 3 4 5 6 7 8 9 10 11 12 13 14 15 16 17 18 19 20 21 22 23 24 25 26 27 28 29 3…" at bounding box center [191, 155] width 73 height 14
type input "2,606.20"
select select "64"
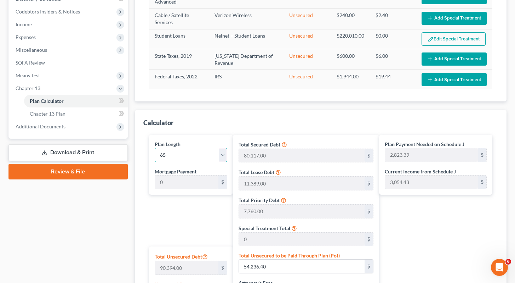
type input "2,606.20"
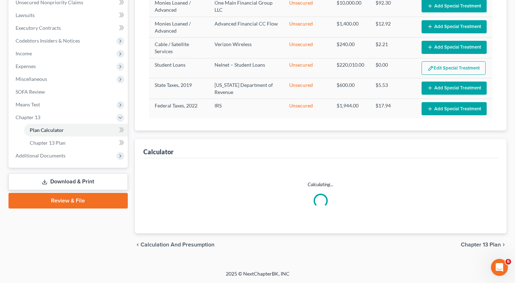
select select "64"
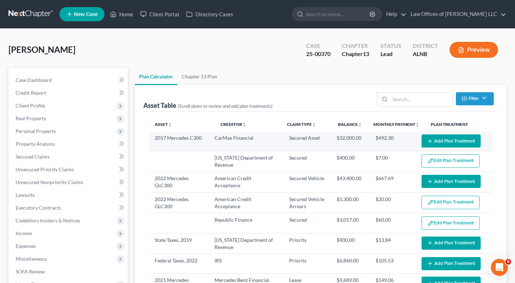
select select "64"
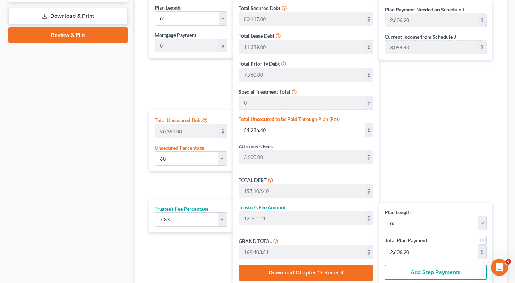
scroll to position [341, 0]
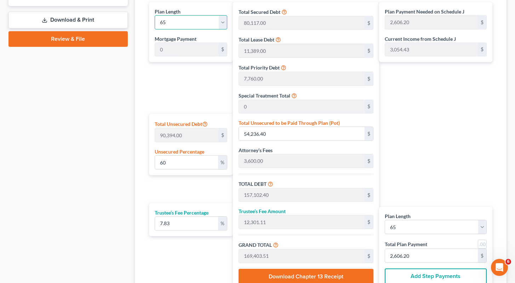
click at [171, 20] on select "1 2 3 4 5 6 7 8 9 10 11 12 13 14 15 16 17 18 19 20 21 22 23 24 25 26 27 28 29 3…" at bounding box center [191, 22] width 73 height 14
select select "69"
click at [155, 15] on select "1 2 3 4 5 6 7 8 9 10 11 12 13 14 15 16 17 18 19 20 21 22 23 24 25 26 27 28 29 3…" at bounding box center [191, 22] width 73 height 14
type input "2,420.05"
select select "69"
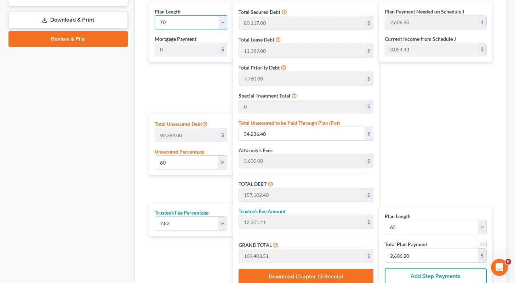
type input "2,420.05"
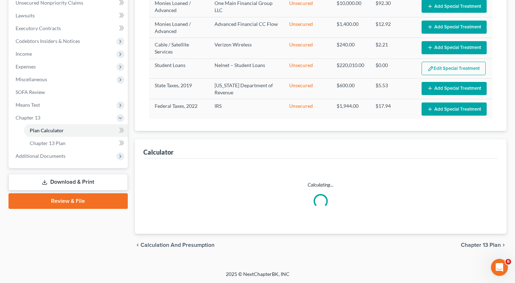
select select "69"
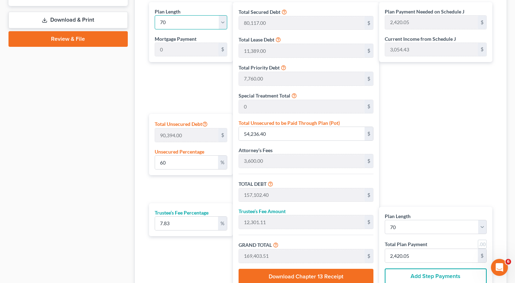
click at [223, 24] on select "1 2 3 4 5 6 7 8 9 10 11 12 13 14 15 16 17 18 19 20 21 22 23 24 25 26 27 28 29 3…" at bounding box center [191, 22] width 73 height 14
select select "59"
click at [155, 15] on select "1 2 3 4 5 6 7 8 9 10 11 12 13 14 15 16 17 18 19 20 21 22 23 24 25 26 27 28 29 3…" at bounding box center [191, 22] width 73 height 14
type input "2,823.39"
select select "59"
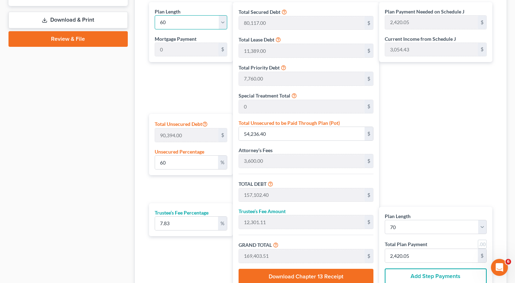
type input "2,823.39"
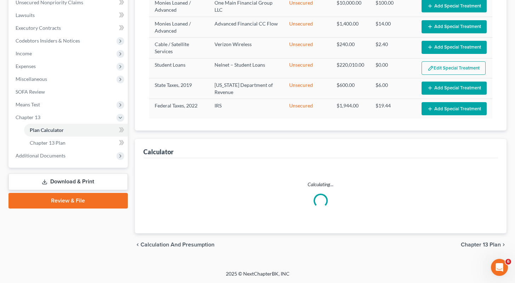
select select "59"
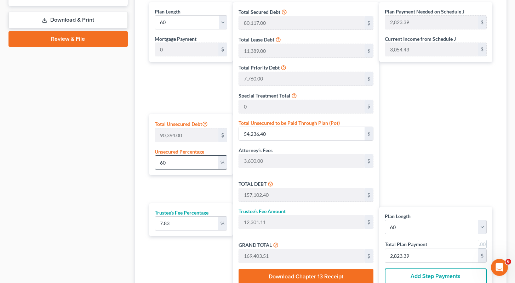
click at [176, 159] on input "60" at bounding box center [186, 161] width 63 height 13
type input "6"
type input "5,423.64"
type input "108,289.64"
type input "8,479.07"
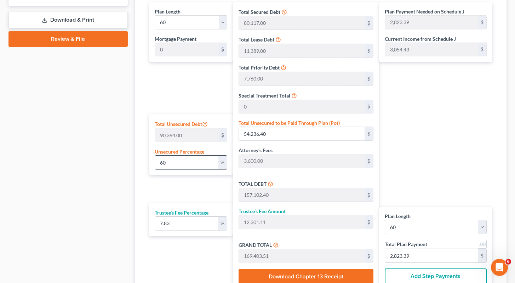
type input "116,768.71"
type input "1,946.14"
type input "65"
type input "58,756.10"
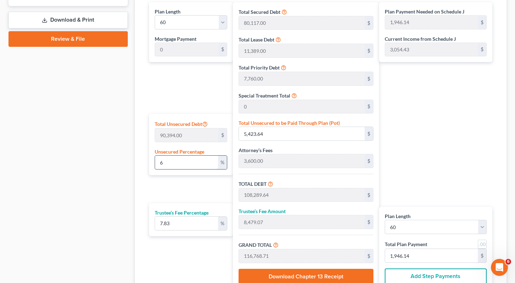
type input "161,622.10"
type input "12,655.01"
type input "174,277.11"
type input "2,904.61"
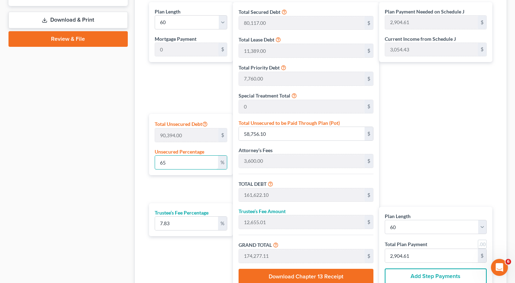
type input "65"
click at [79, 36] on link "Review & File" at bounding box center [68, 39] width 119 height 16
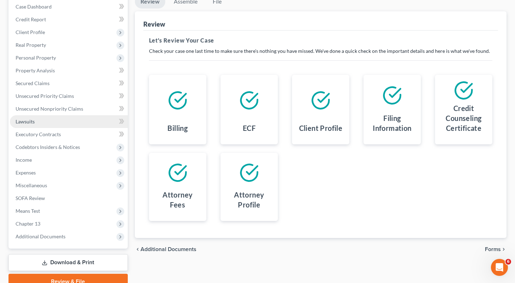
scroll to position [106, 0]
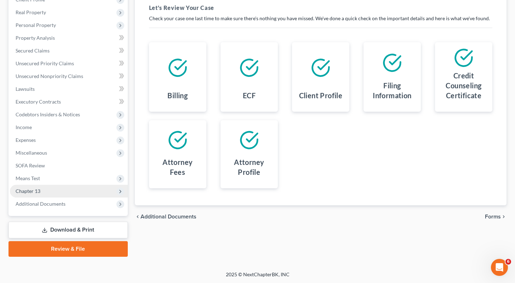
click at [55, 192] on span "Chapter 13" at bounding box center [69, 191] width 118 height 13
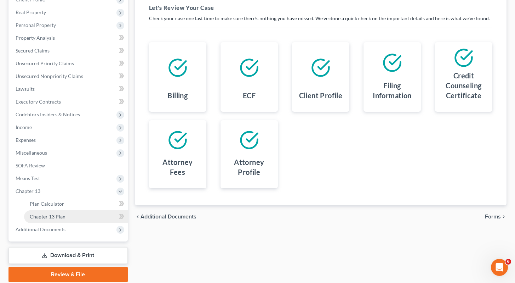
click at [59, 215] on span "Chapter 13 Plan" at bounding box center [48, 216] width 36 height 6
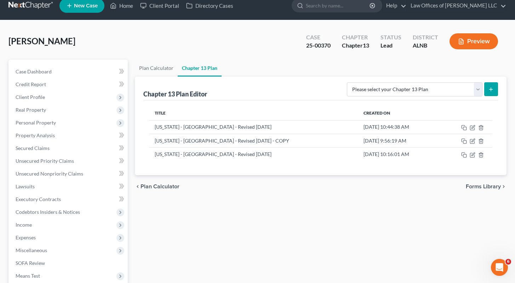
scroll to position [131, 0]
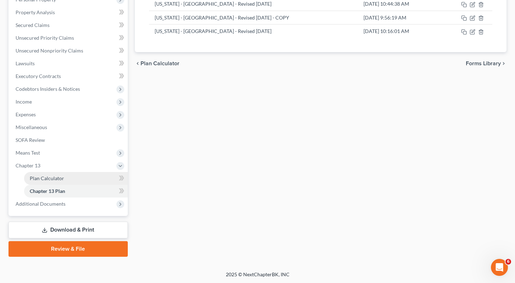
click at [51, 178] on span "Plan Calculator" at bounding box center [47, 178] width 34 height 6
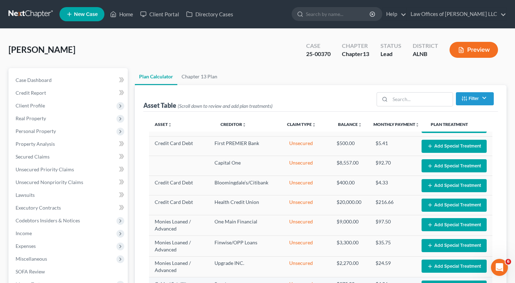
scroll to position [320, 0]
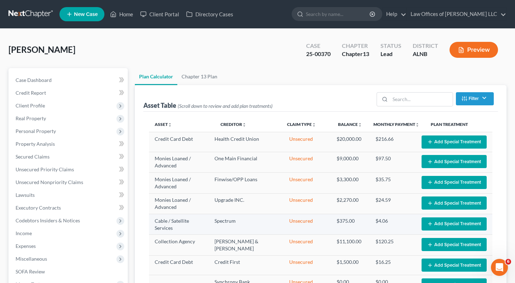
select select "59"
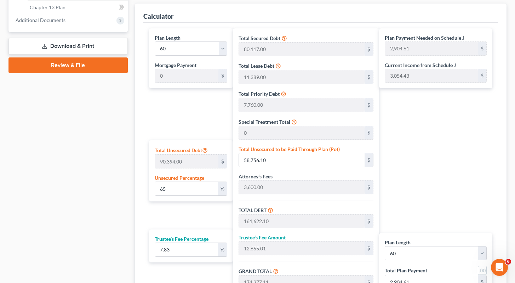
scroll to position [315, 0]
